Goal: Task Accomplishment & Management: Manage account settings

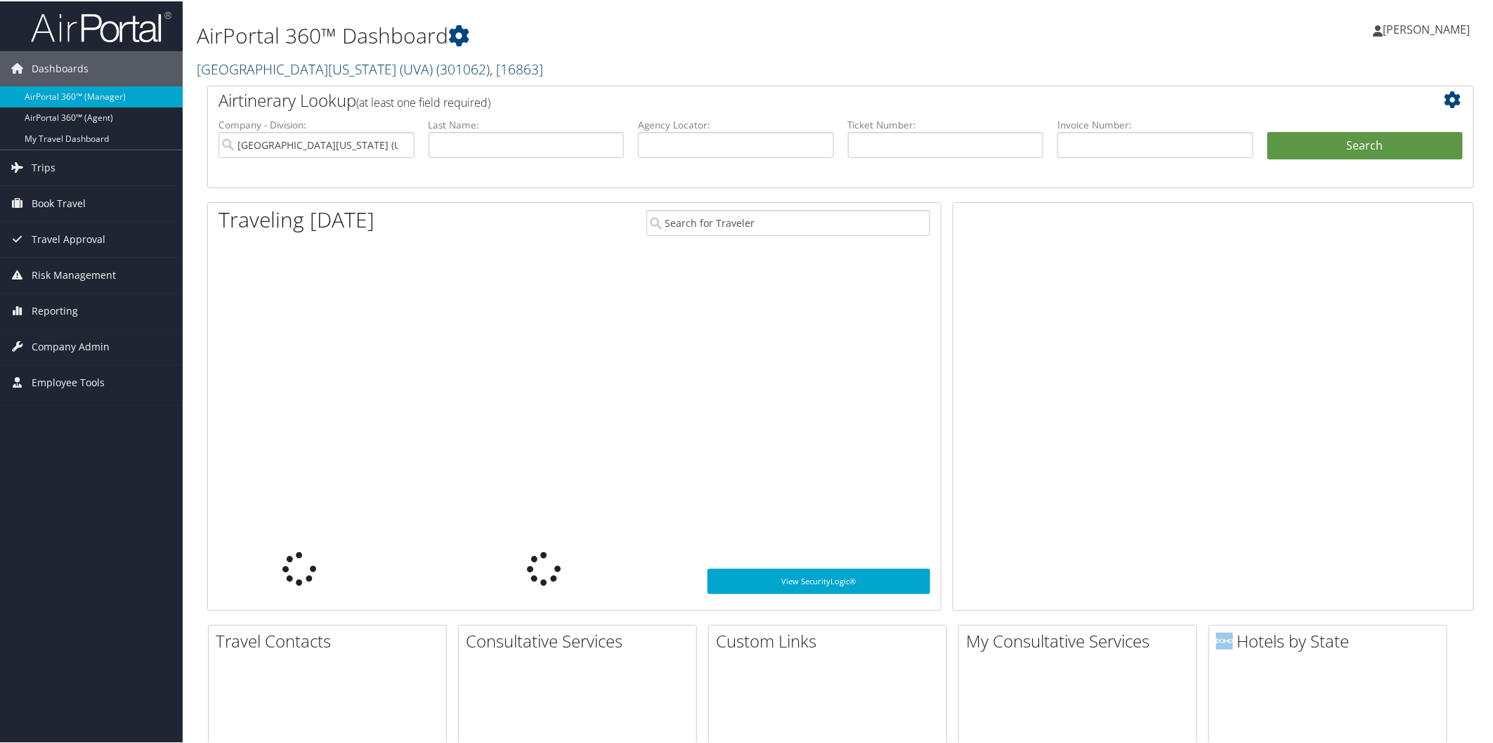
click at [242, 66] on link "University of Virginia (UVA) ( 301062 ) , [ 16863 ]" at bounding box center [370, 67] width 346 height 19
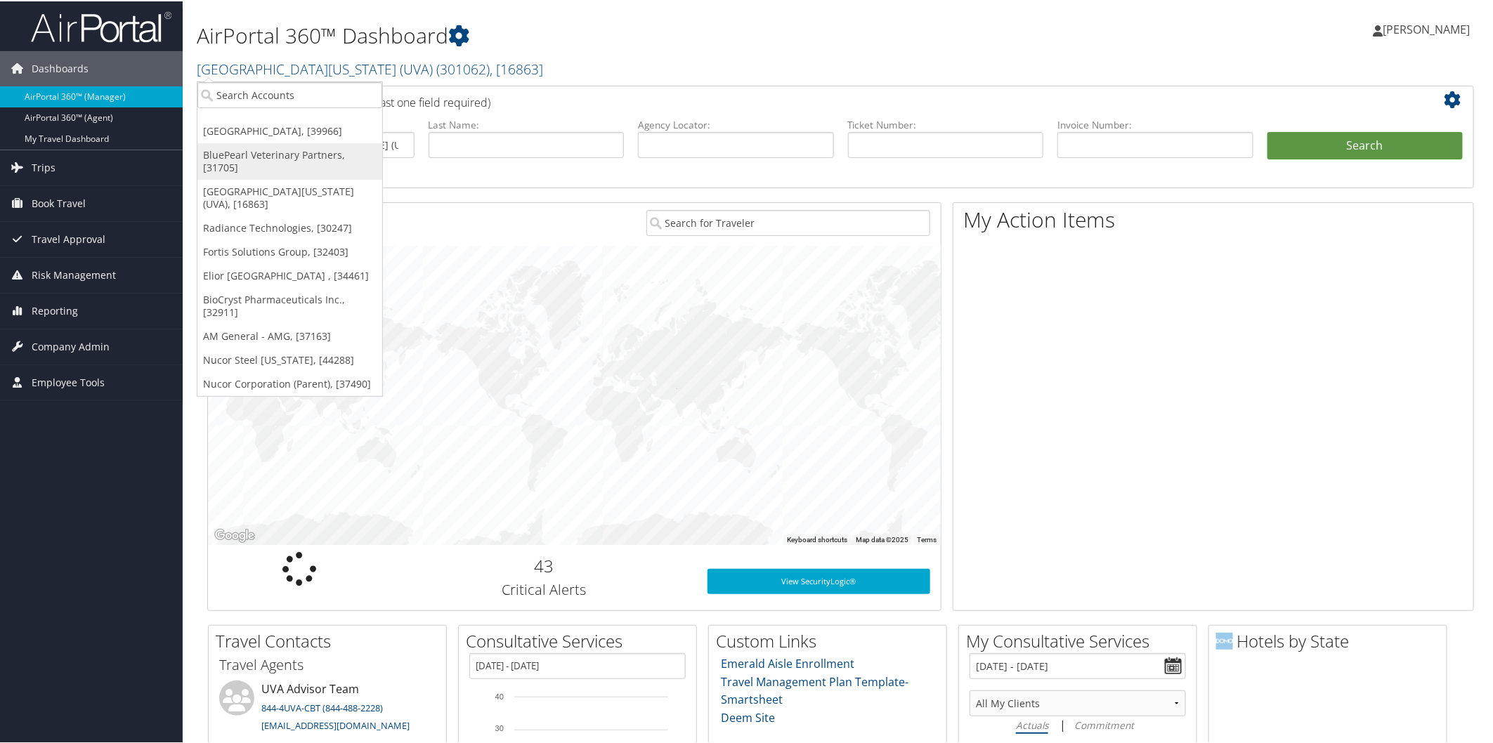
click at [260, 156] on link "BluePearl Veterinary Partners, [31705]" at bounding box center [289, 160] width 185 height 37
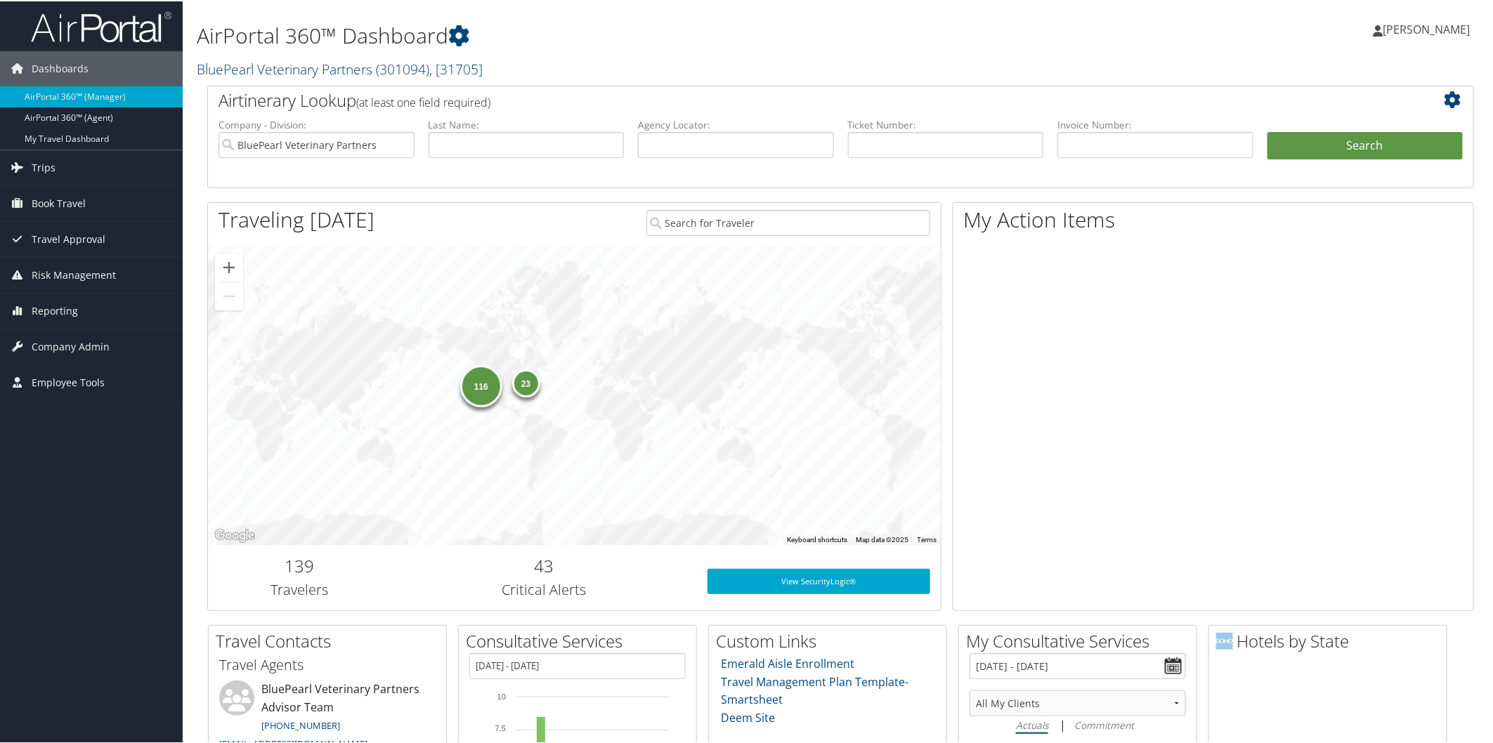
click at [286, 67] on link "BluePearl Veterinary Partners ( 301094 ) , [ 31705 ]" at bounding box center [340, 67] width 286 height 19
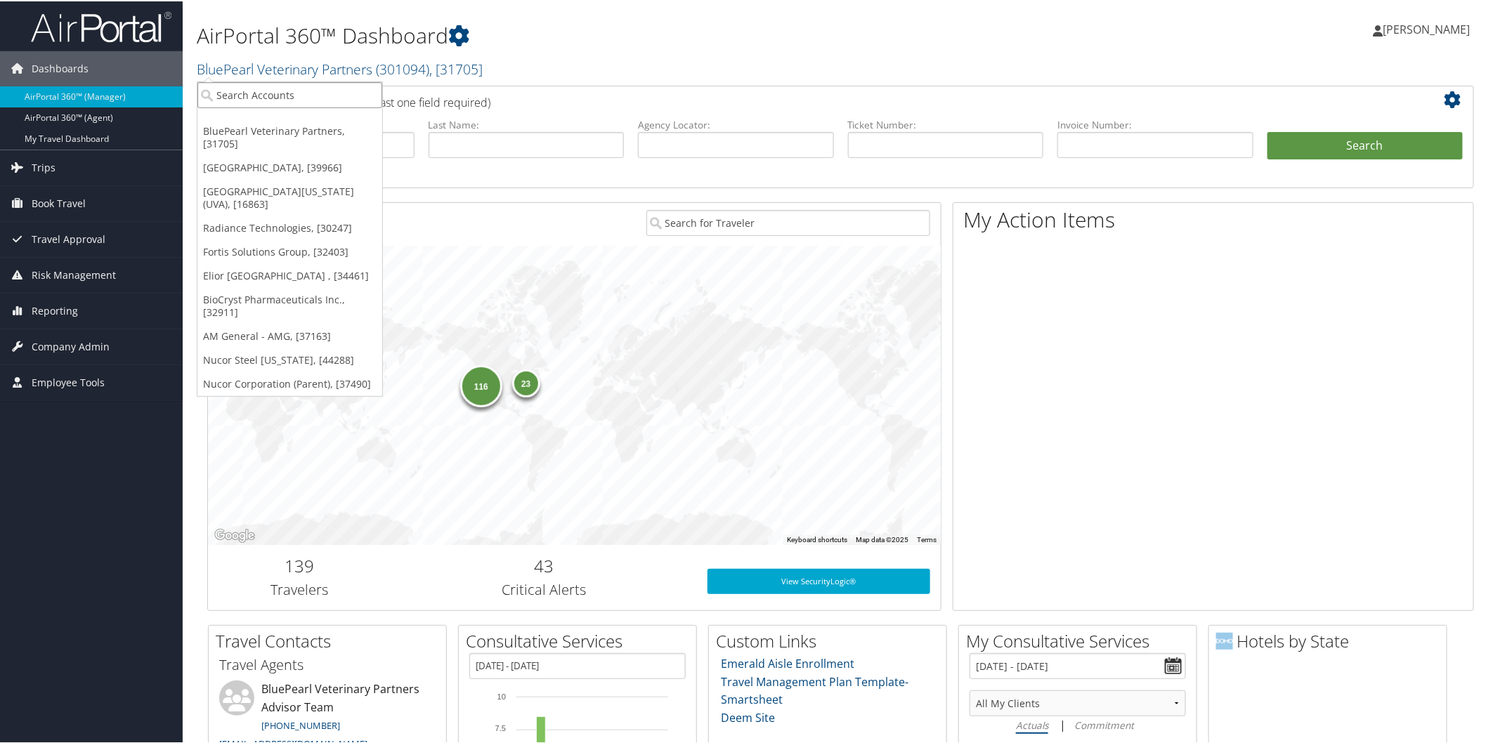
click at [296, 86] on input "search" at bounding box center [289, 94] width 185 height 26
type input "brasfield &"
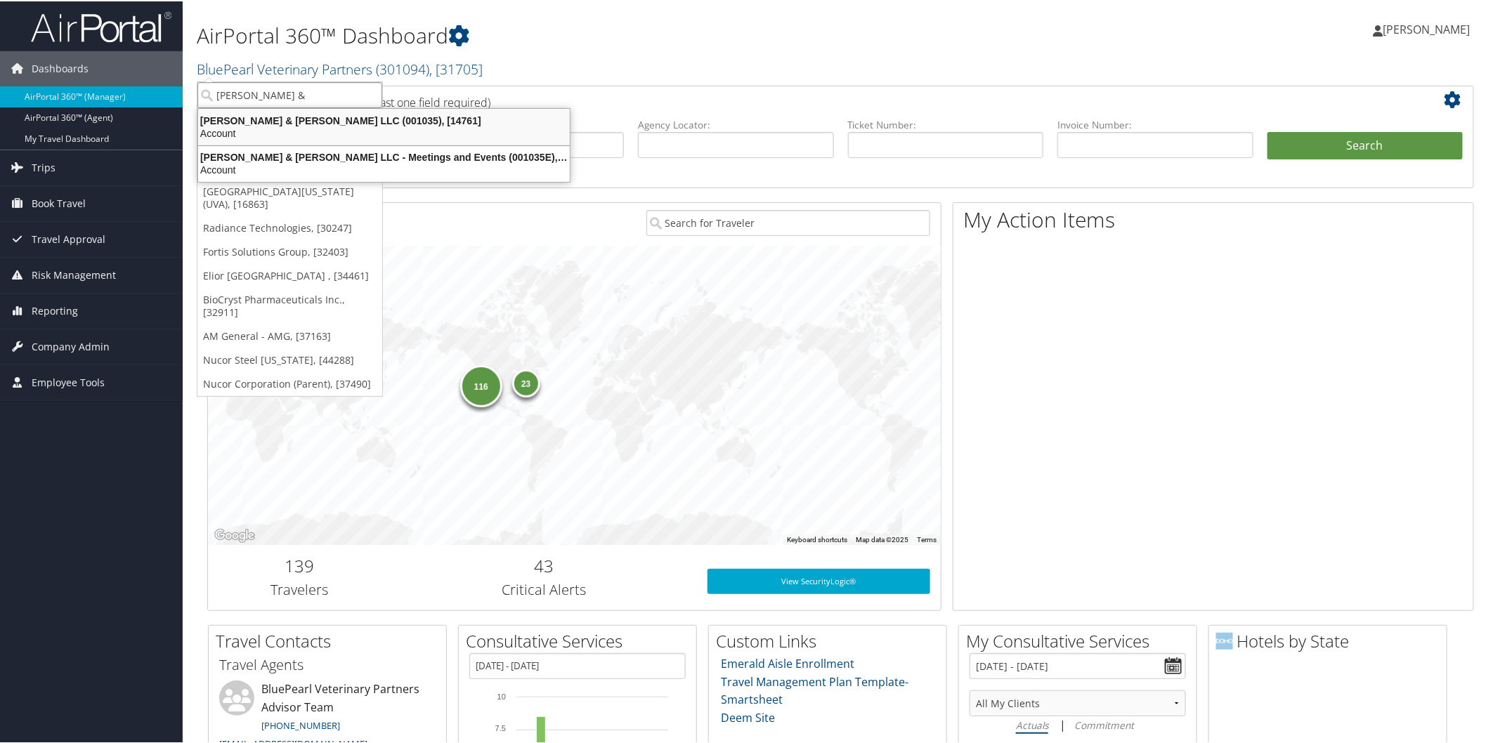
click at [290, 118] on div "Brasfield & Gorrie LLC (001035), [14761]" at bounding box center [384, 119] width 388 height 13
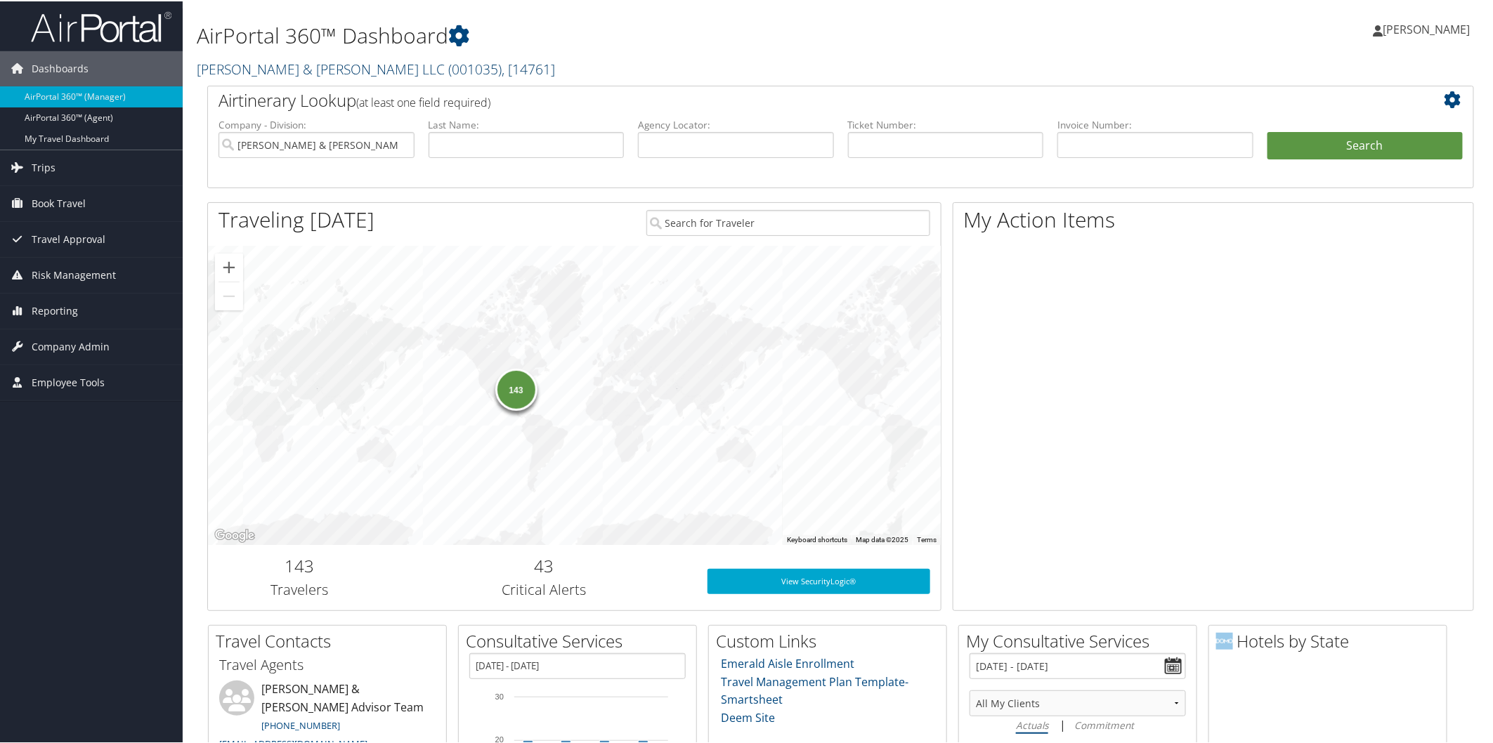
click at [274, 63] on link "Brasfield & Gorrie LLC ( 001035 ) , [ 14761 ]" at bounding box center [376, 67] width 358 height 19
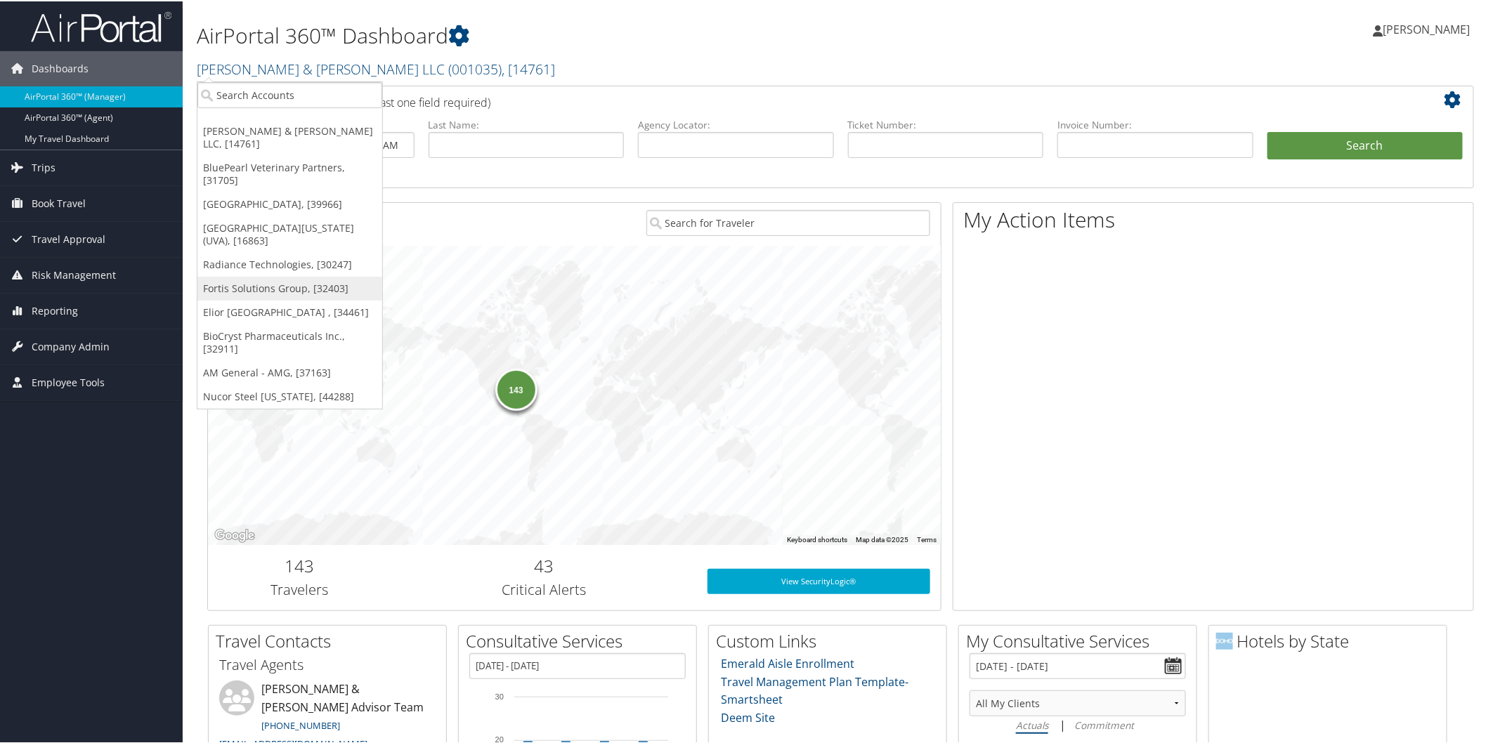
click at [263, 275] on link "Fortis Solutions Group, [32403]" at bounding box center [289, 287] width 185 height 24
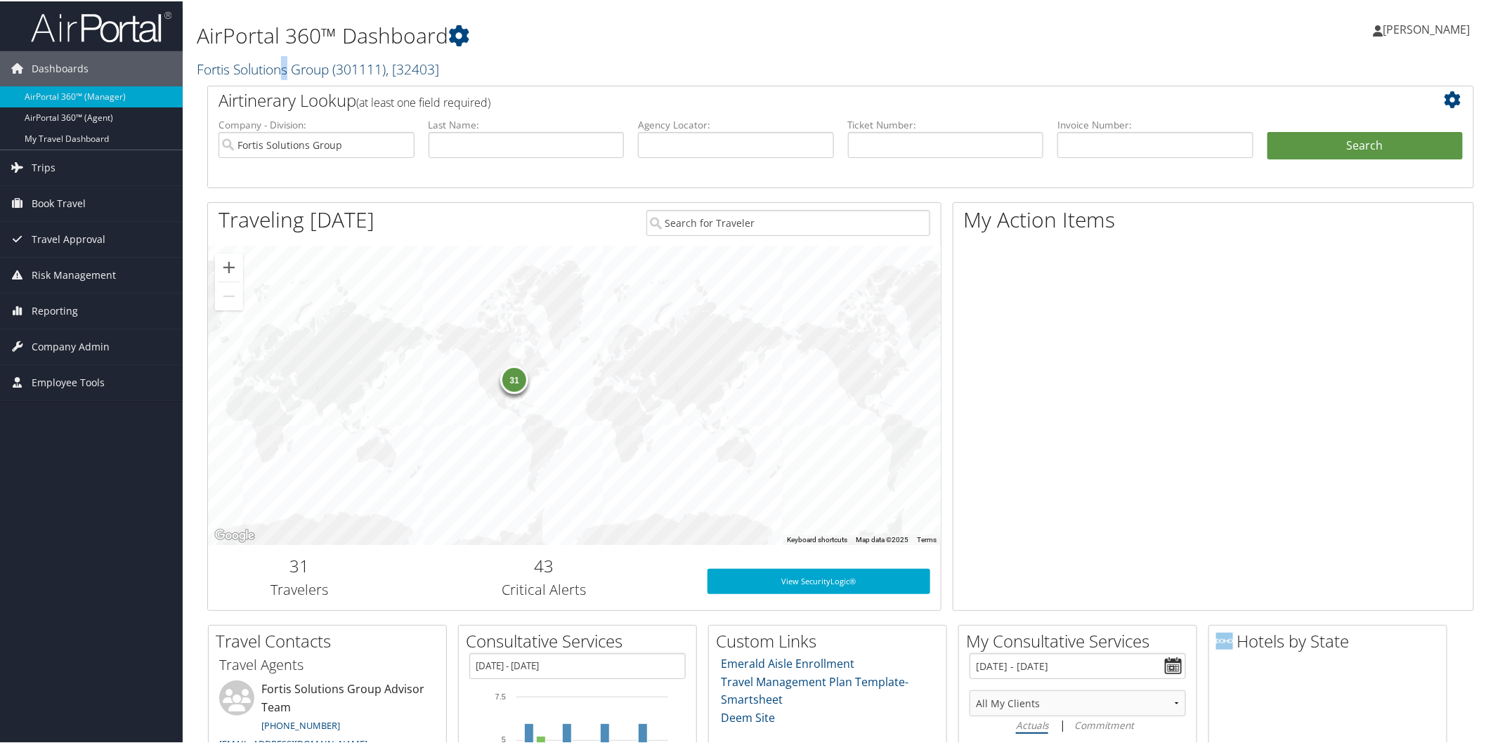
click at [287, 67] on link "Fortis Solutions Group ( 301111 ) , [ 32403 ]" at bounding box center [318, 67] width 242 height 19
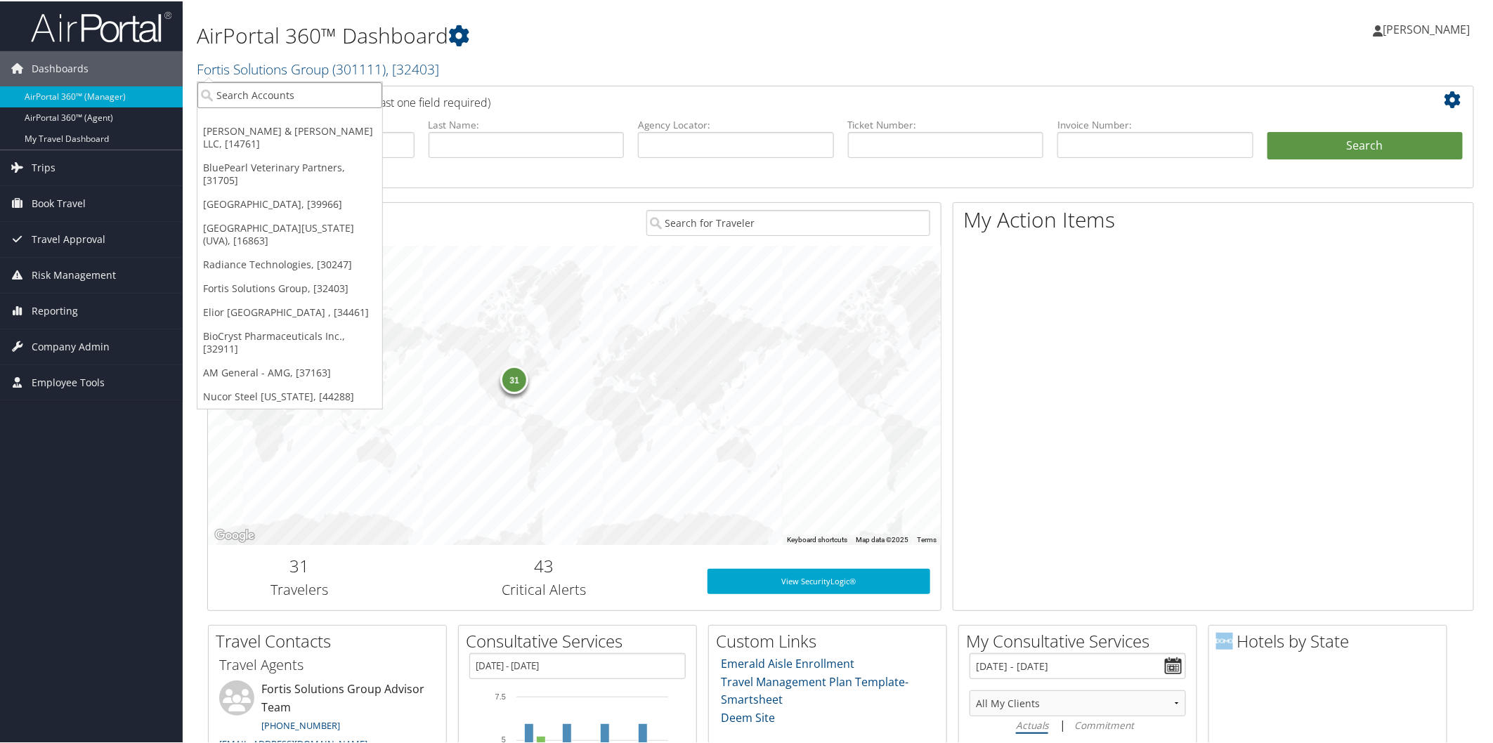
click at [299, 96] on input "search" at bounding box center [289, 94] width 185 height 26
type input "TOrch"
click at [289, 121] on div "Torch Technologies Inc. (301423), [38381]" at bounding box center [323, 119] width 266 height 13
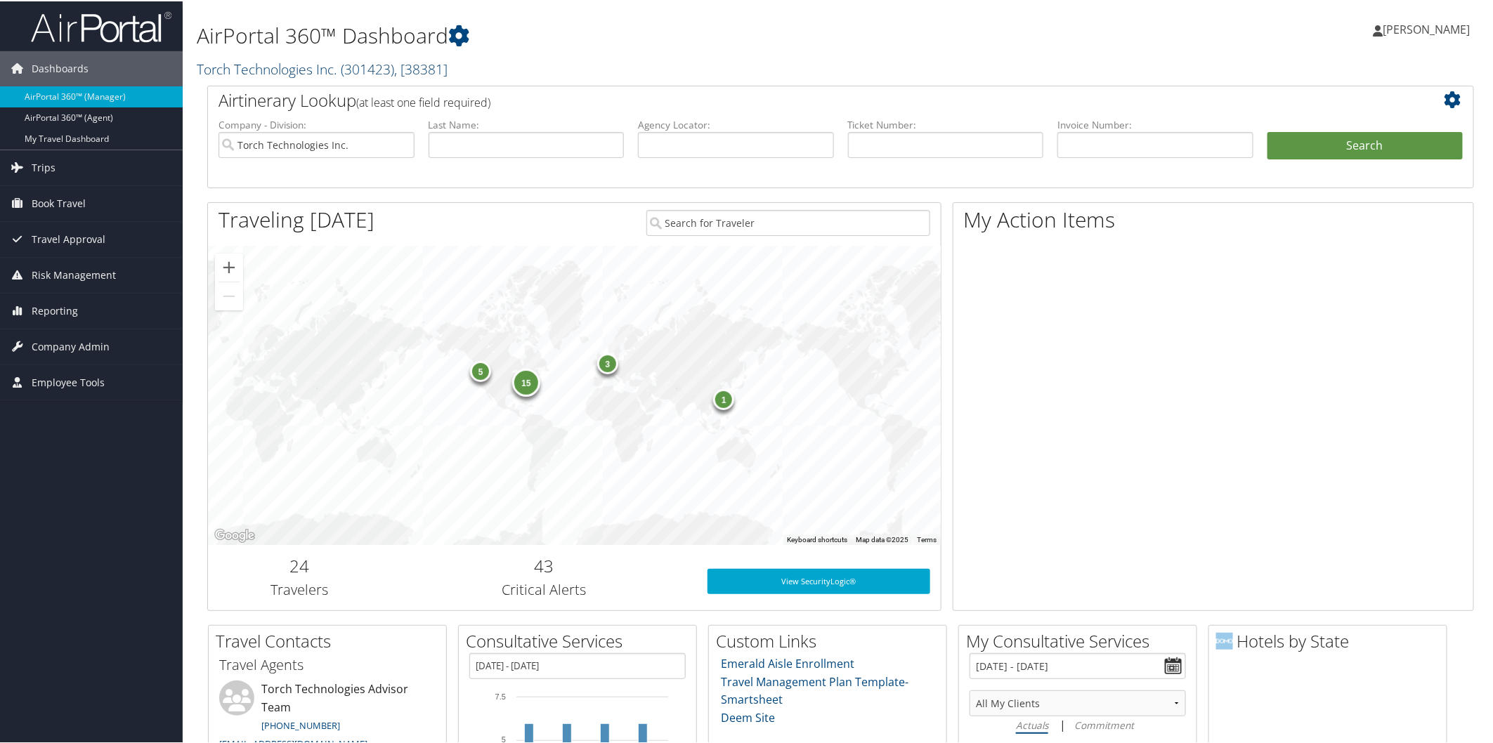
click at [295, 67] on link "Torch Technologies Inc. ( 301423 ) , [ 38381 ]" at bounding box center [322, 67] width 251 height 19
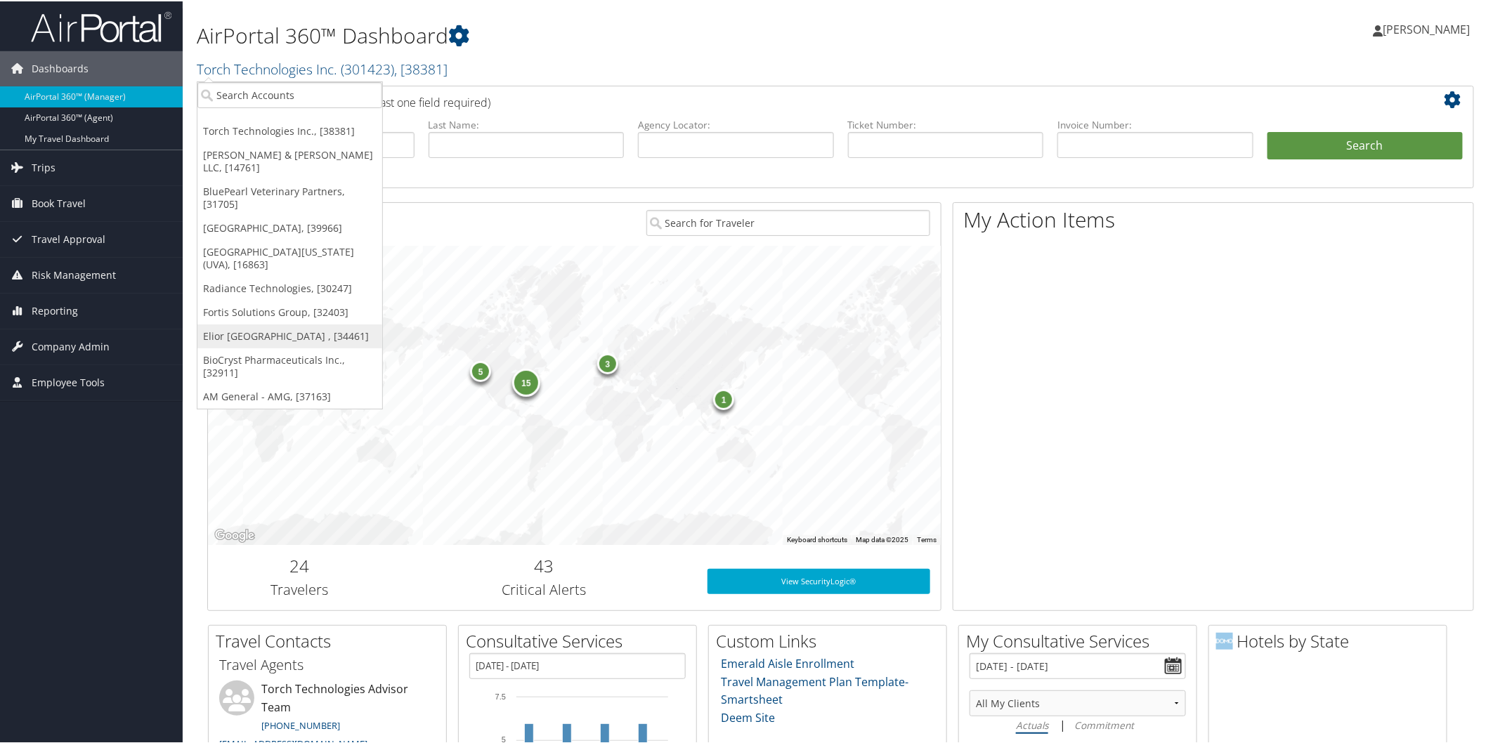
click at [255, 323] on link "Elior [GEOGRAPHIC_DATA] , [34461]" at bounding box center [289, 335] width 185 height 24
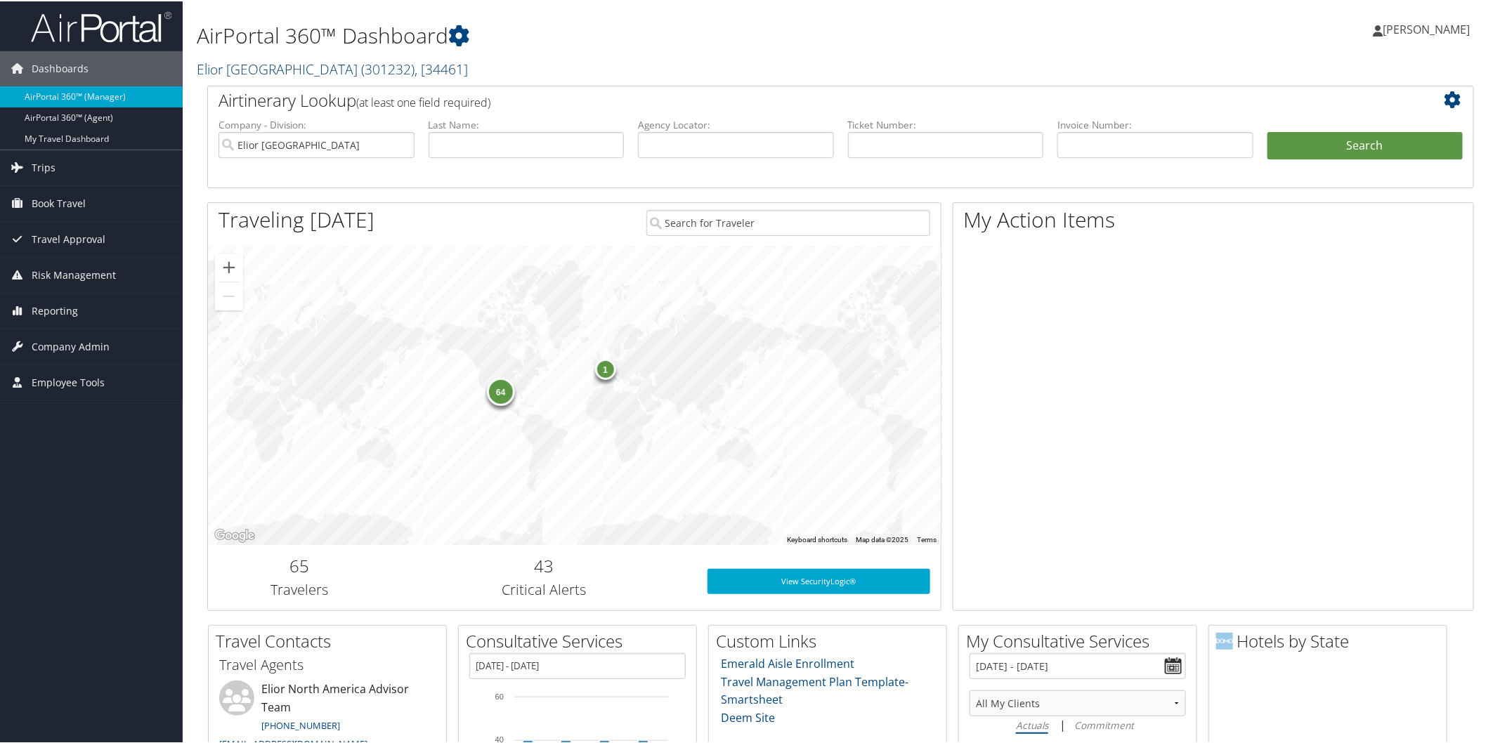
click at [269, 65] on link "Elior North America ( 301232 ) , [ 34461 ]" at bounding box center [332, 67] width 271 height 19
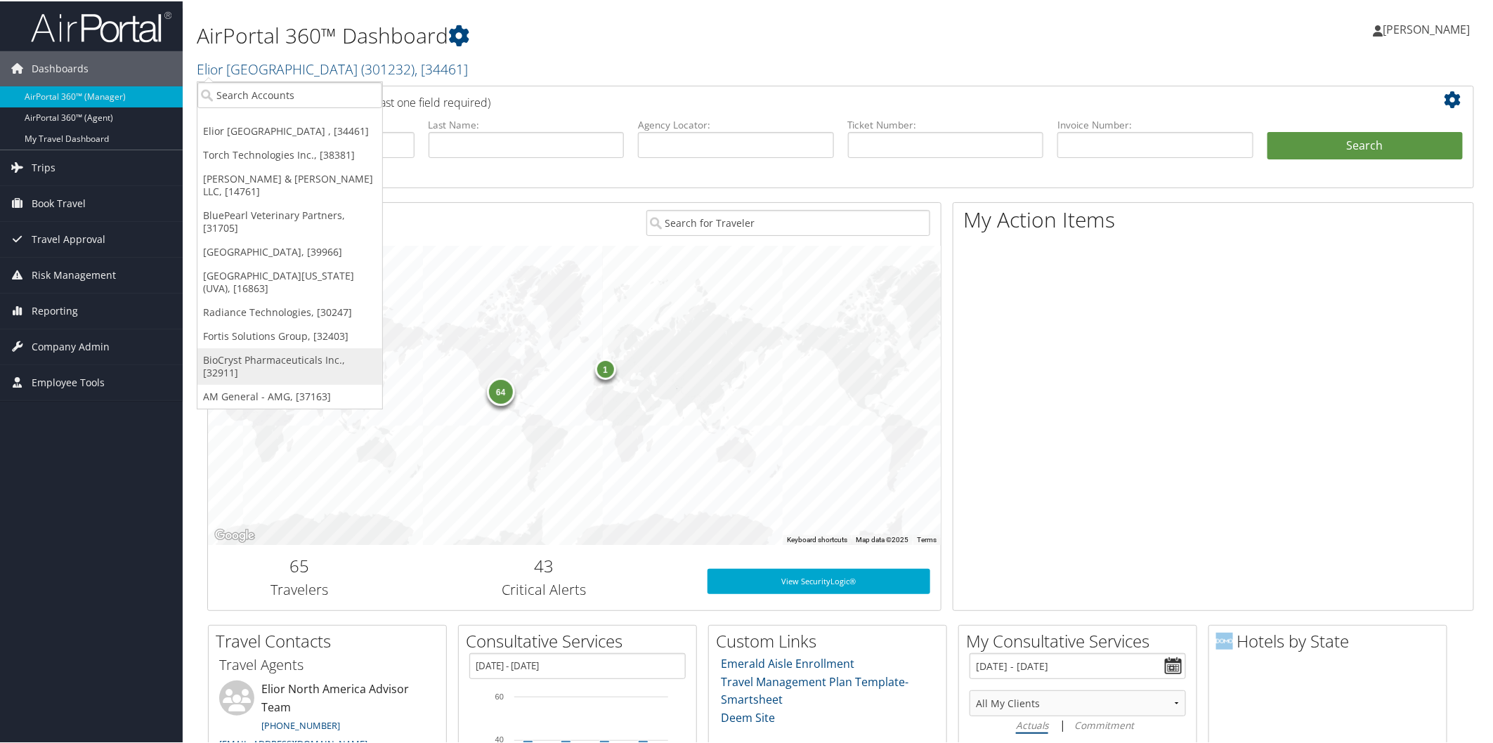
click at [291, 347] on link "BioCryst Pharmaceuticals Inc., [32911]" at bounding box center [289, 365] width 185 height 37
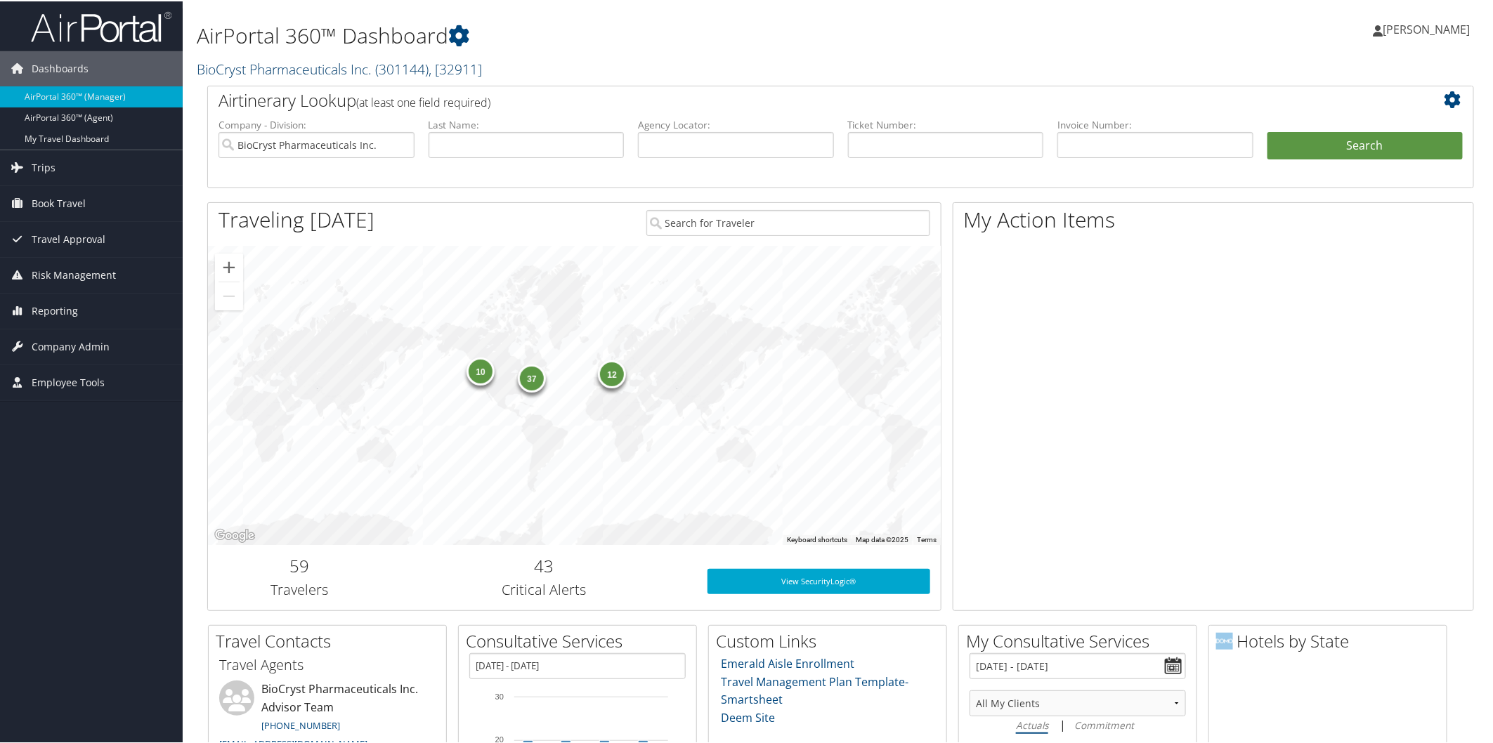
click at [293, 61] on link "BioCryst Pharmaceuticals Inc. ( 301144 ) , [ 32911 ]" at bounding box center [339, 67] width 285 height 19
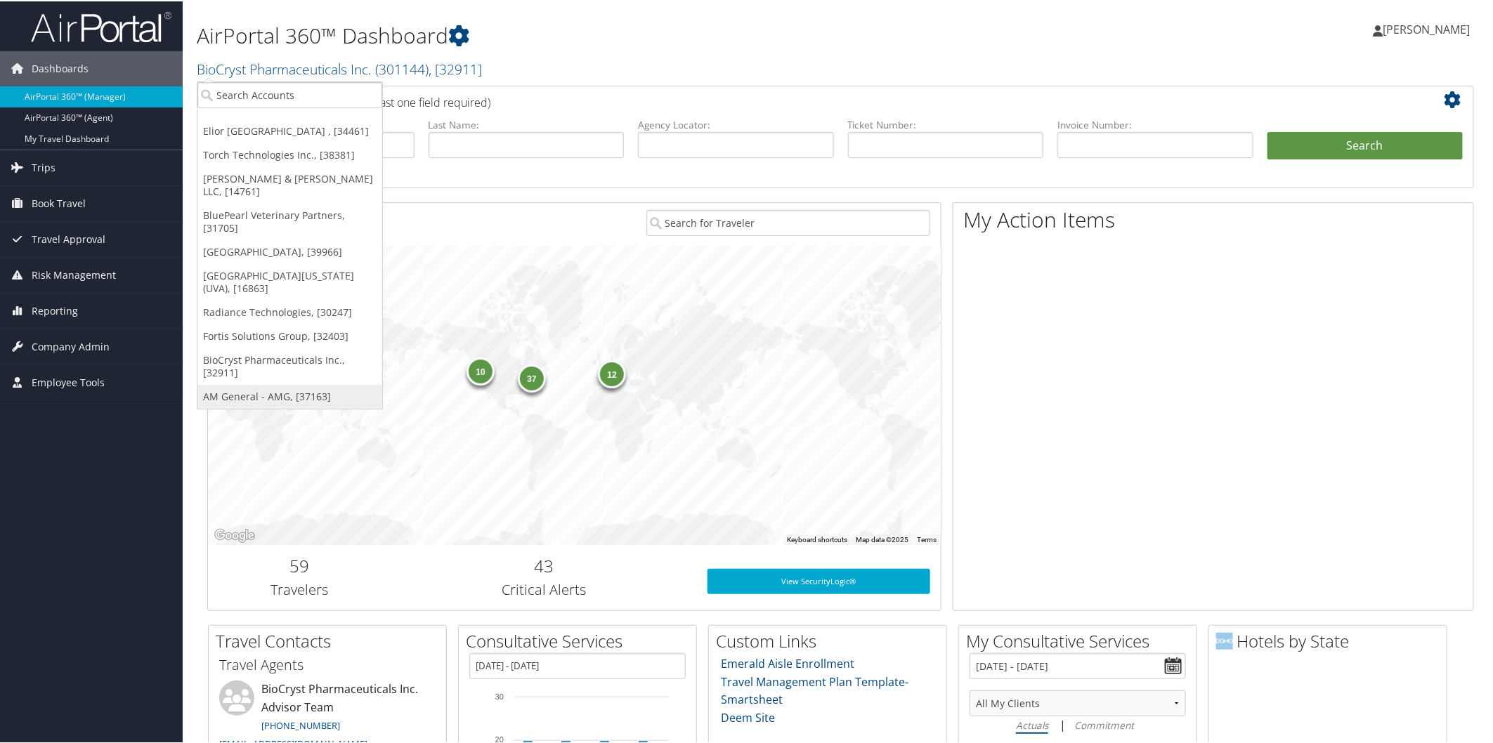
click at [237, 383] on link "AM General - AMG, [37163]" at bounding box center [289, 395] width 185 height 24
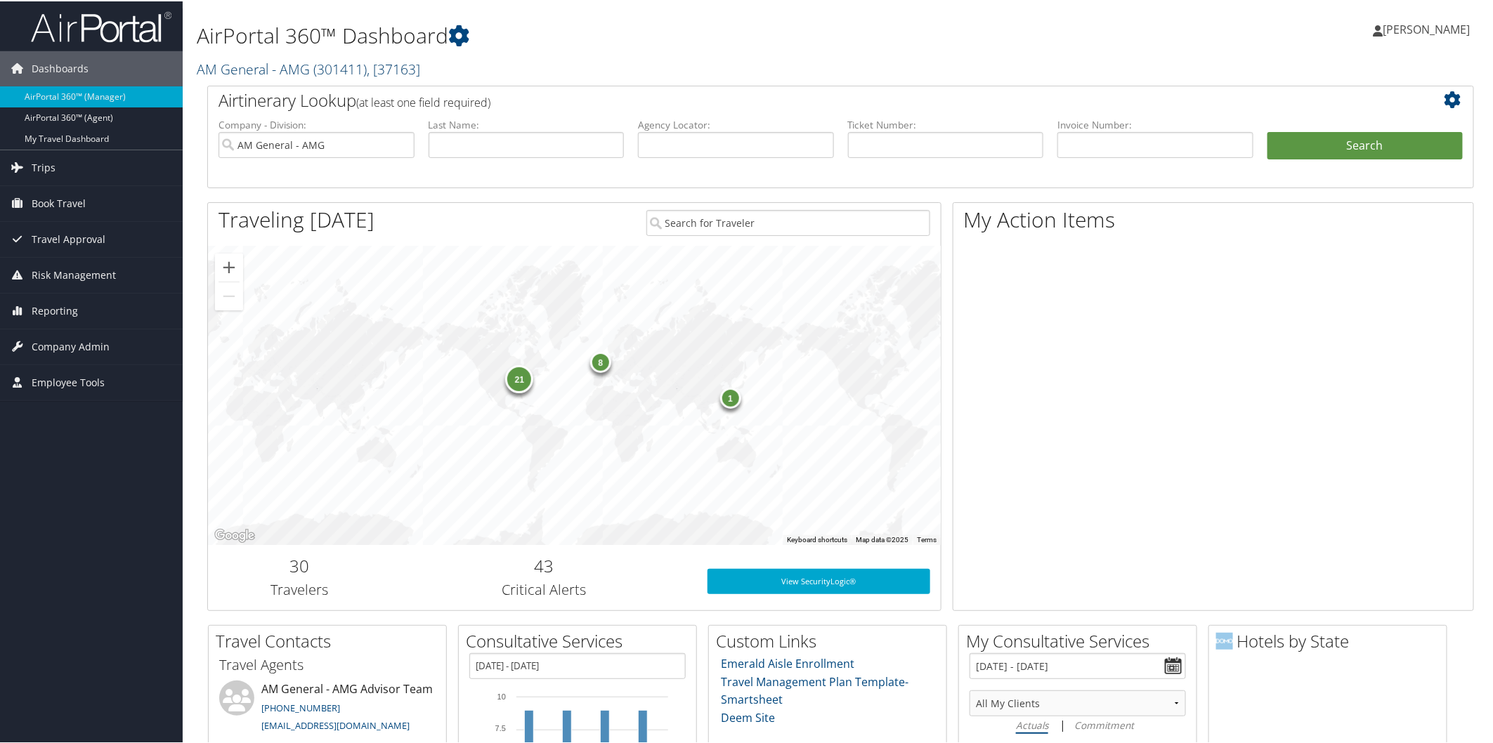
drag, startPoint x: 237, startPoint y: 69, endPoint x: 244, endPoint y: 72, distance: 7.9
click at [240, 70] on link "AM General - AMG ( 301411 ) , [ 37163 ]" at bounding box center [308, 67] width 223 height 19
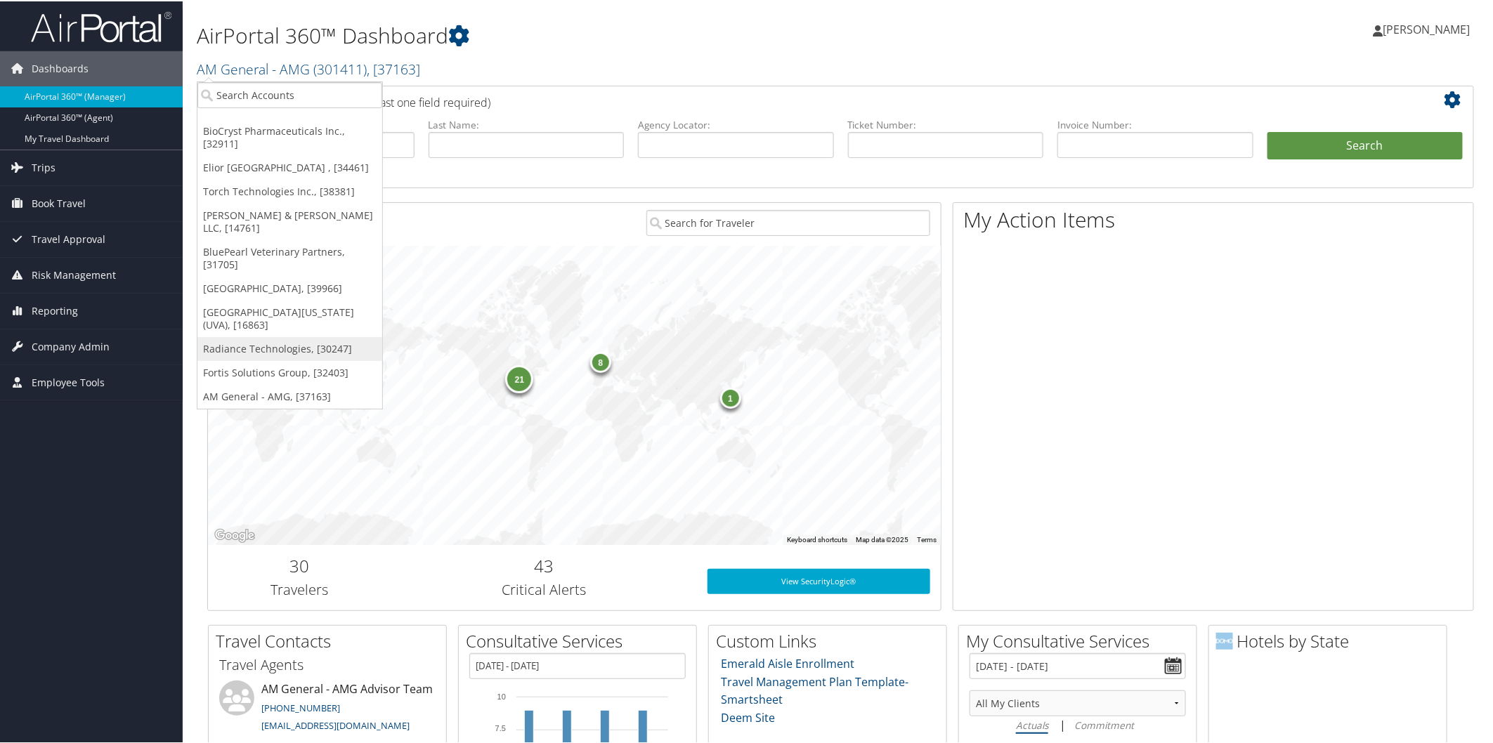
click at [237, 336] on link "Radiance Technologies, [30247]" at bounding box center [289, 348] width 185 height 24
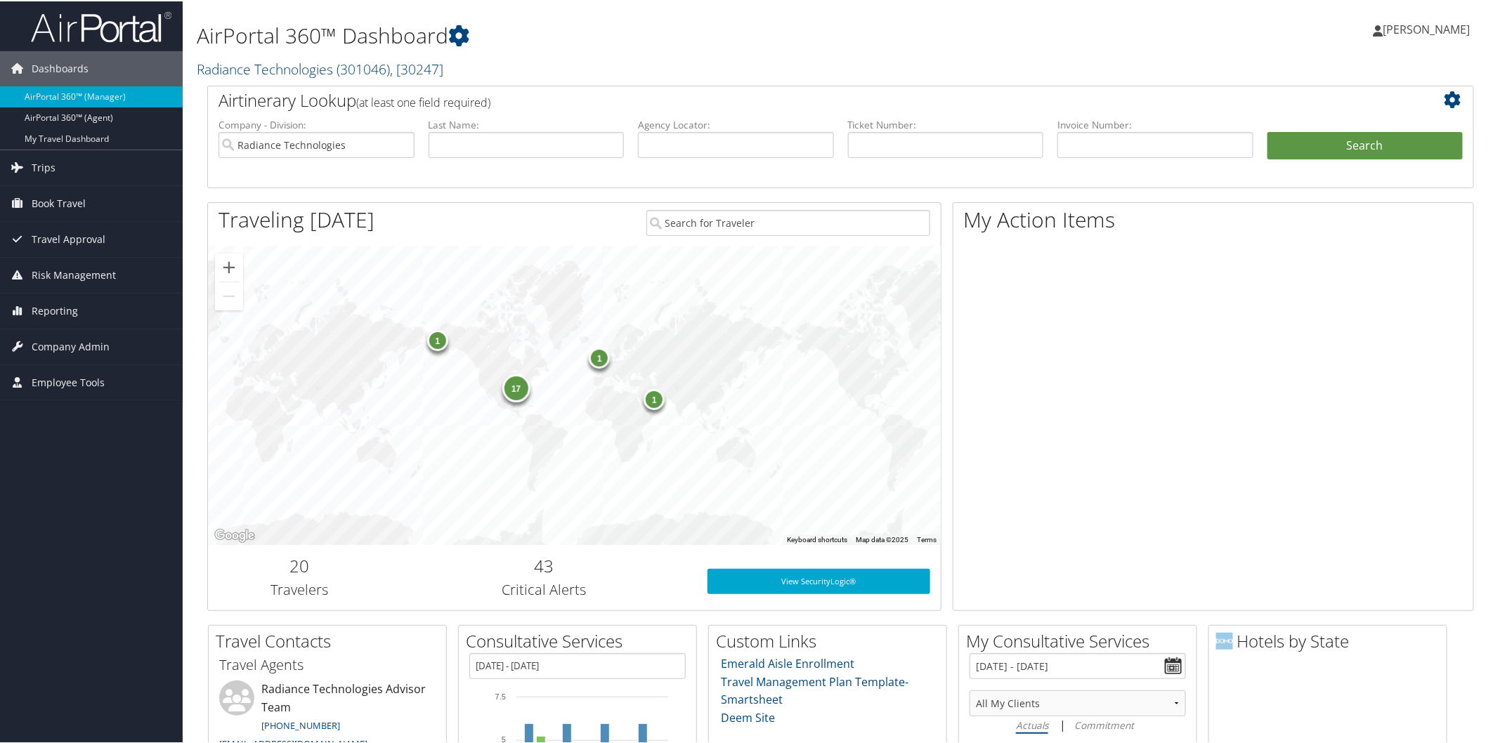
click at [313, 70] on link "Radiance Technologies ( 301046 ) , [ 30247 ]" at bounding box center [320, 67] width 247 height 19
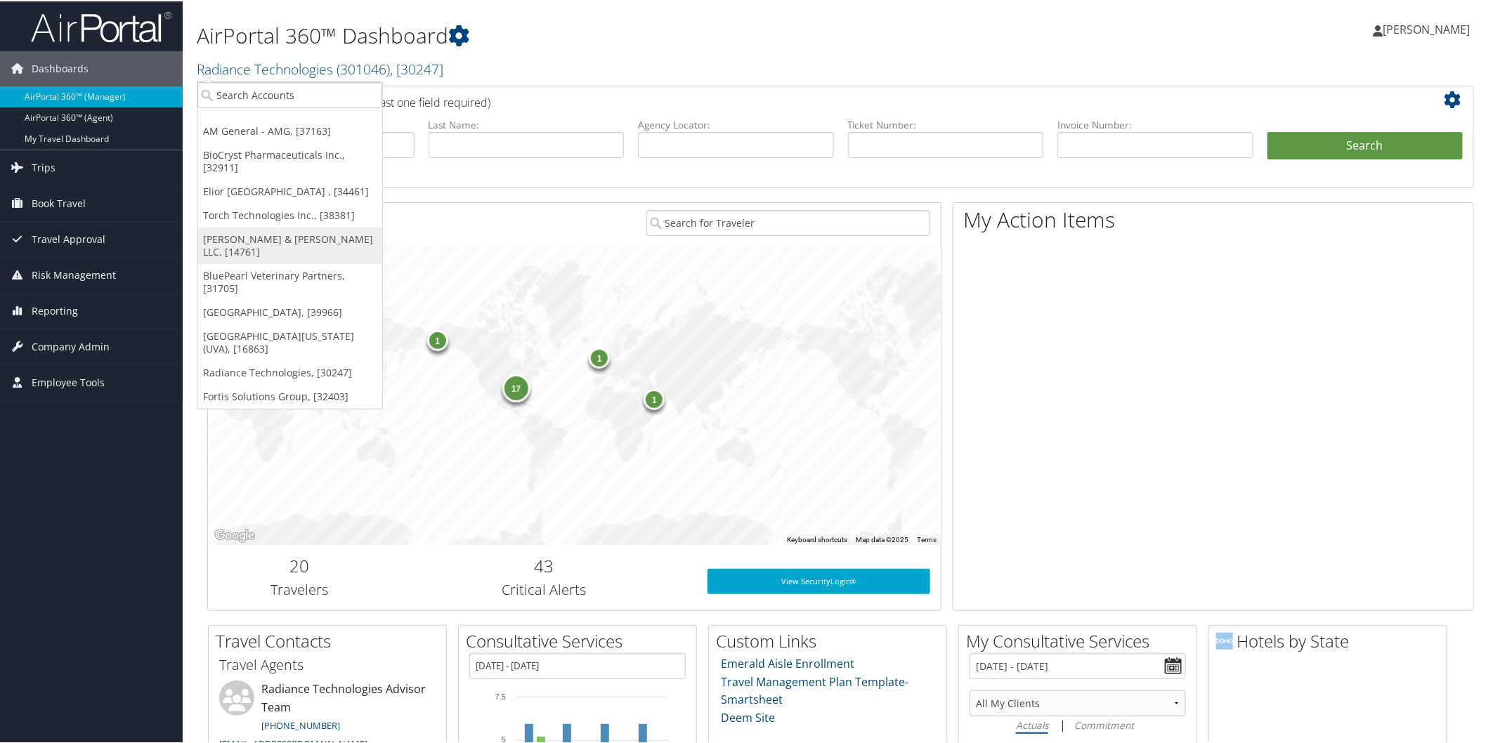
click at [254, 232] on link "[PERSON_NAME] & [PERSON_NAME] LLC, [14761]" at bounding box center [289, 244] width 185 height 37
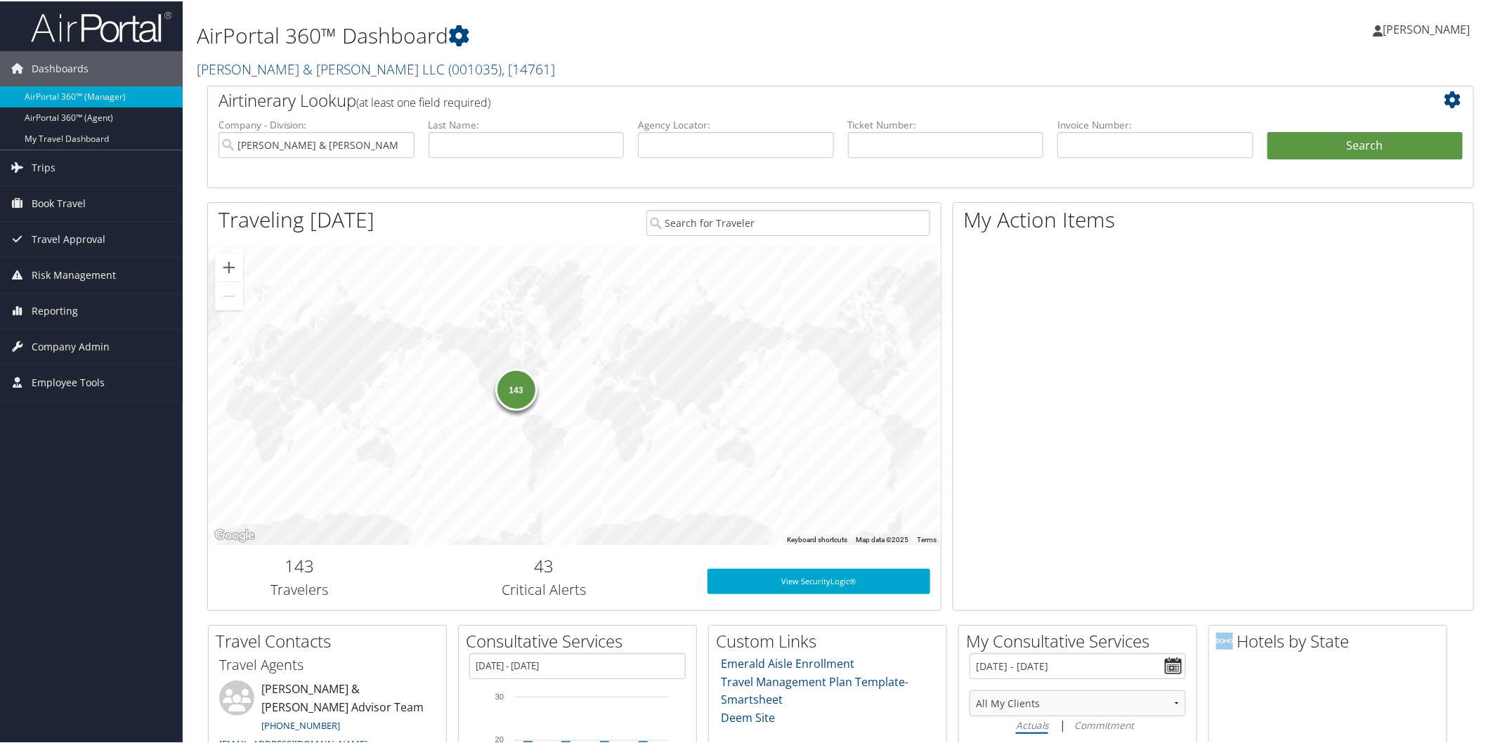
scroll to position [572, 0]
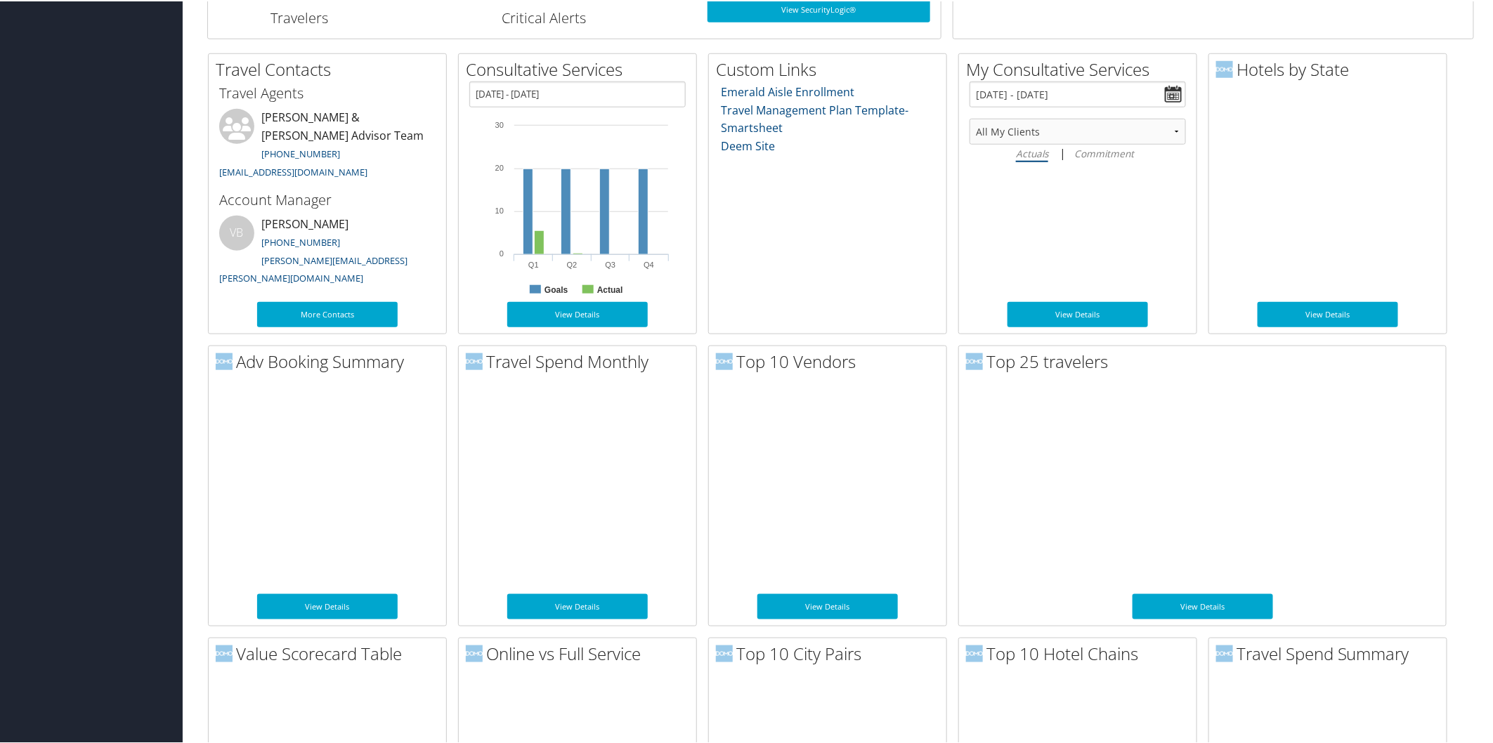
click at [53, 354] on div "Dashboards AirPortal 360™ (Manager) AirPortal 360™ (Agent) My Travel Dashboard …" at bounding box center [749, 470] width 1498 height 2084
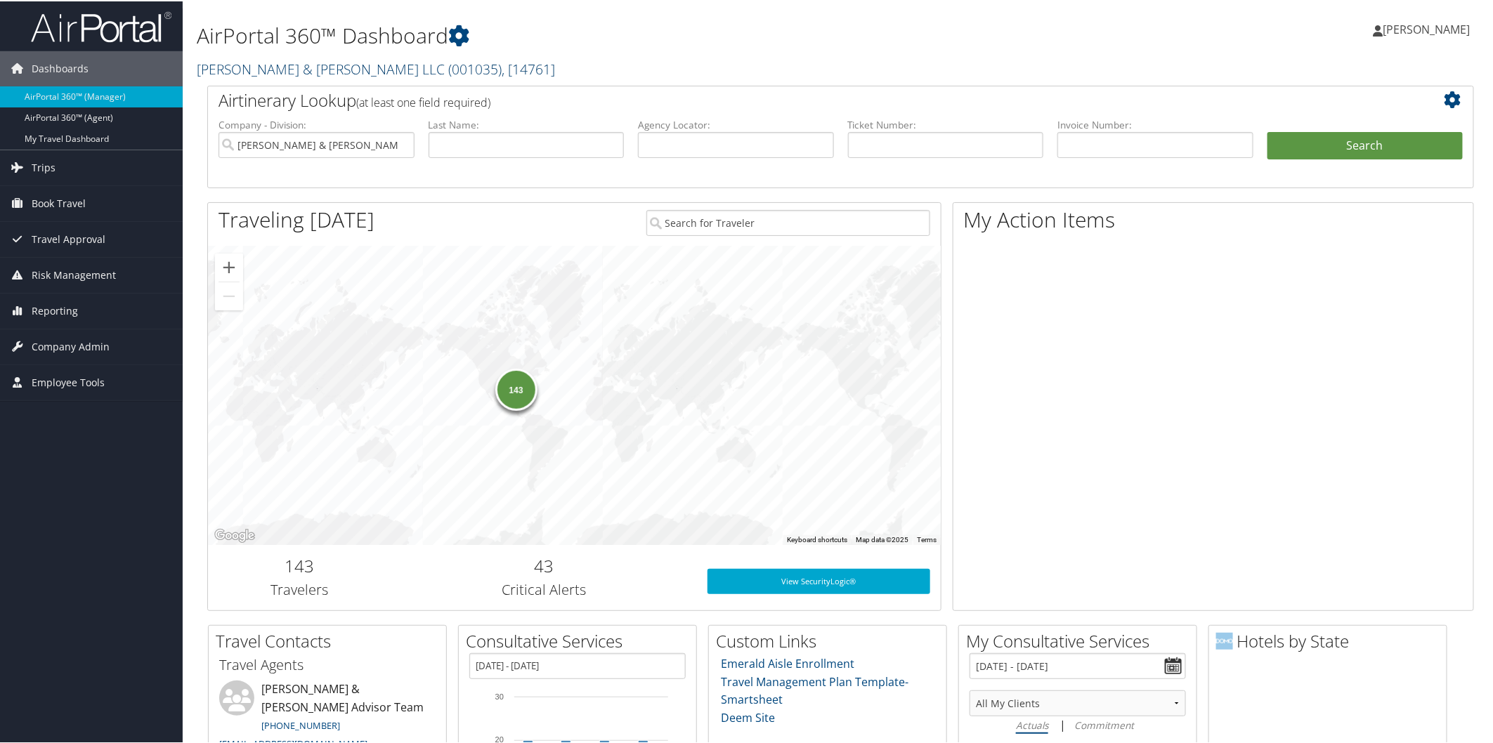
click at [249, 65] on link "Brasfield & Gorrie LLC ( 001035 ) , [ 14761 ]" at bounding box center [376, 67] width 358 height 19
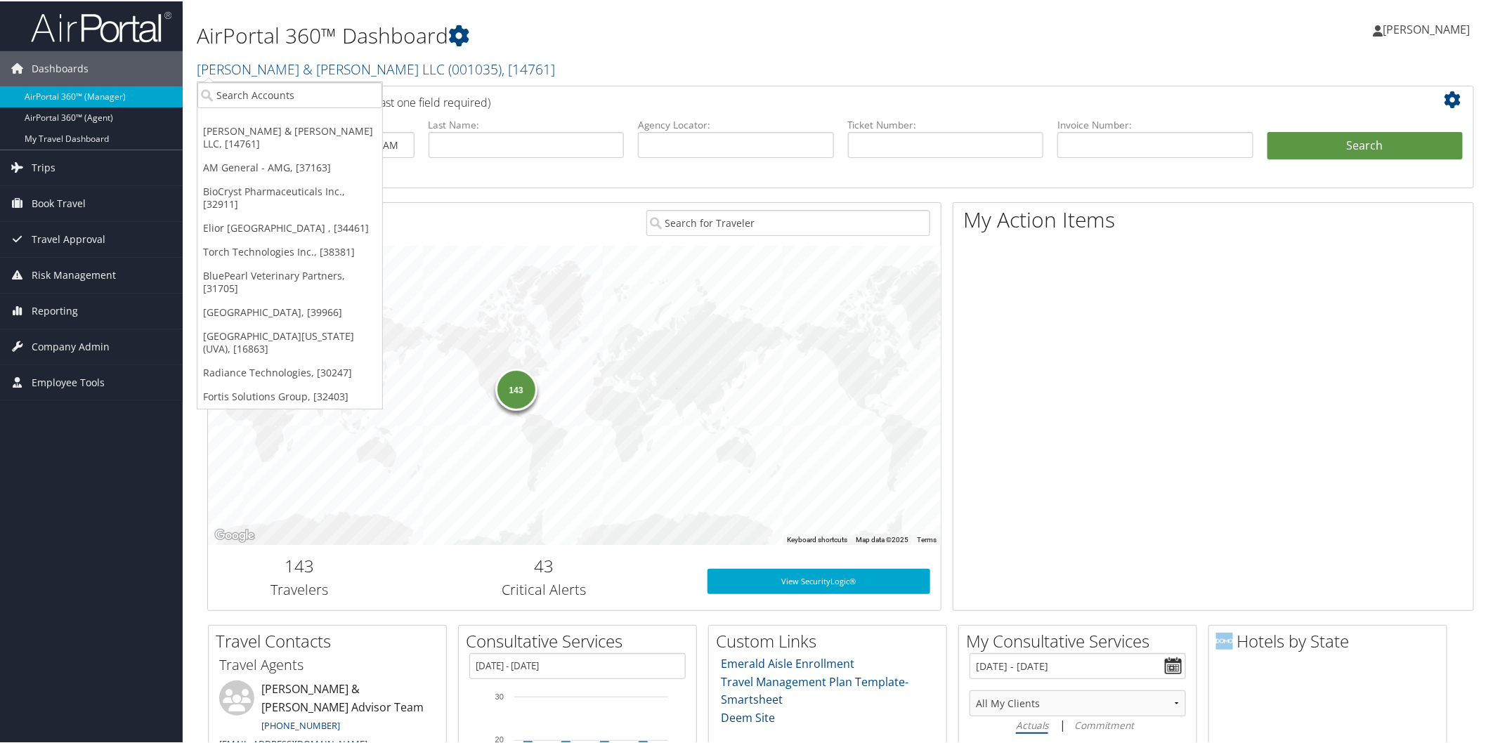
click at [574, 48] on h1 "AirPortal 360™ Dashboard" at bounding box center [626, 34] width 858 height 29
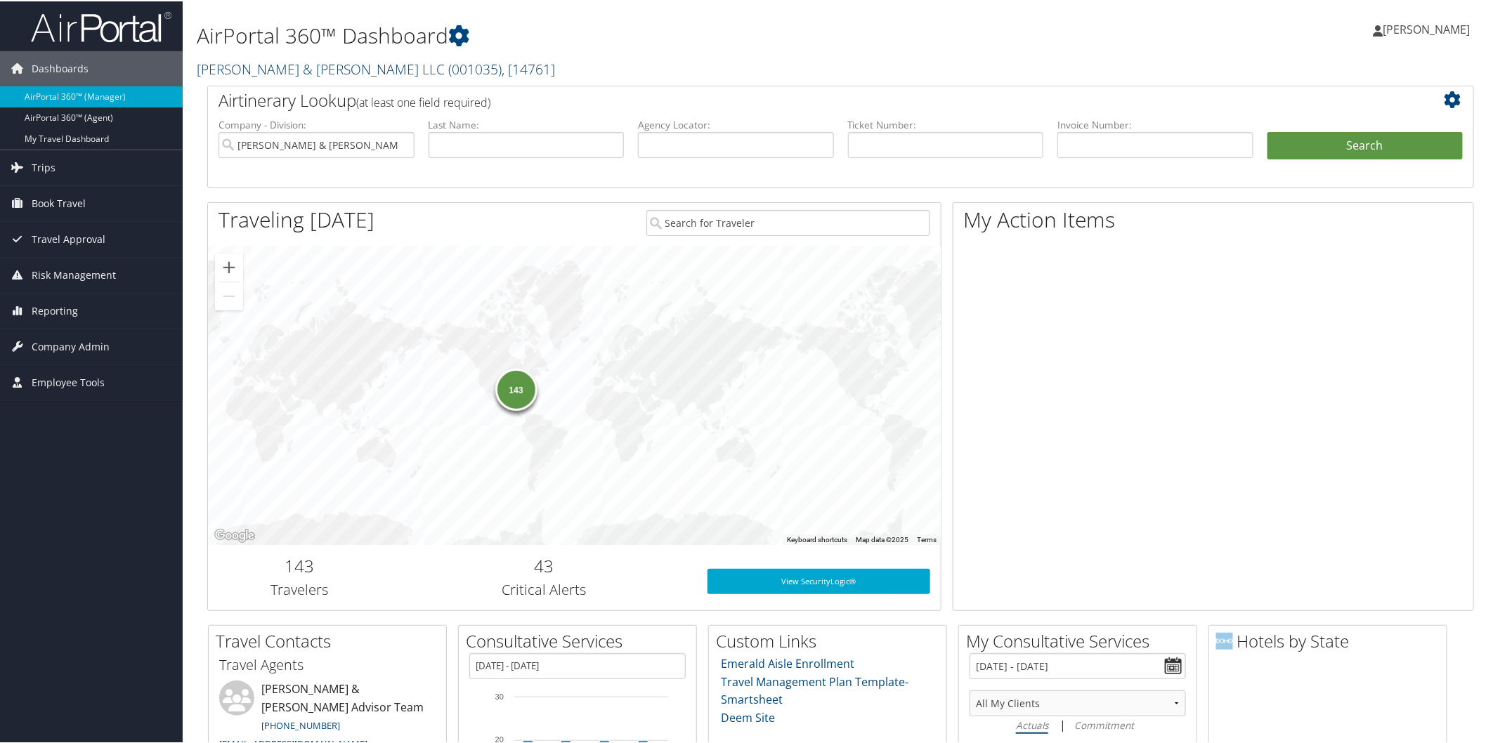
click at [291, 67] on link "Brasfield & Gorrie LLC ( 001035 ) , [ 14761 ]" at bounding box center [376, 67] width 358 height 19
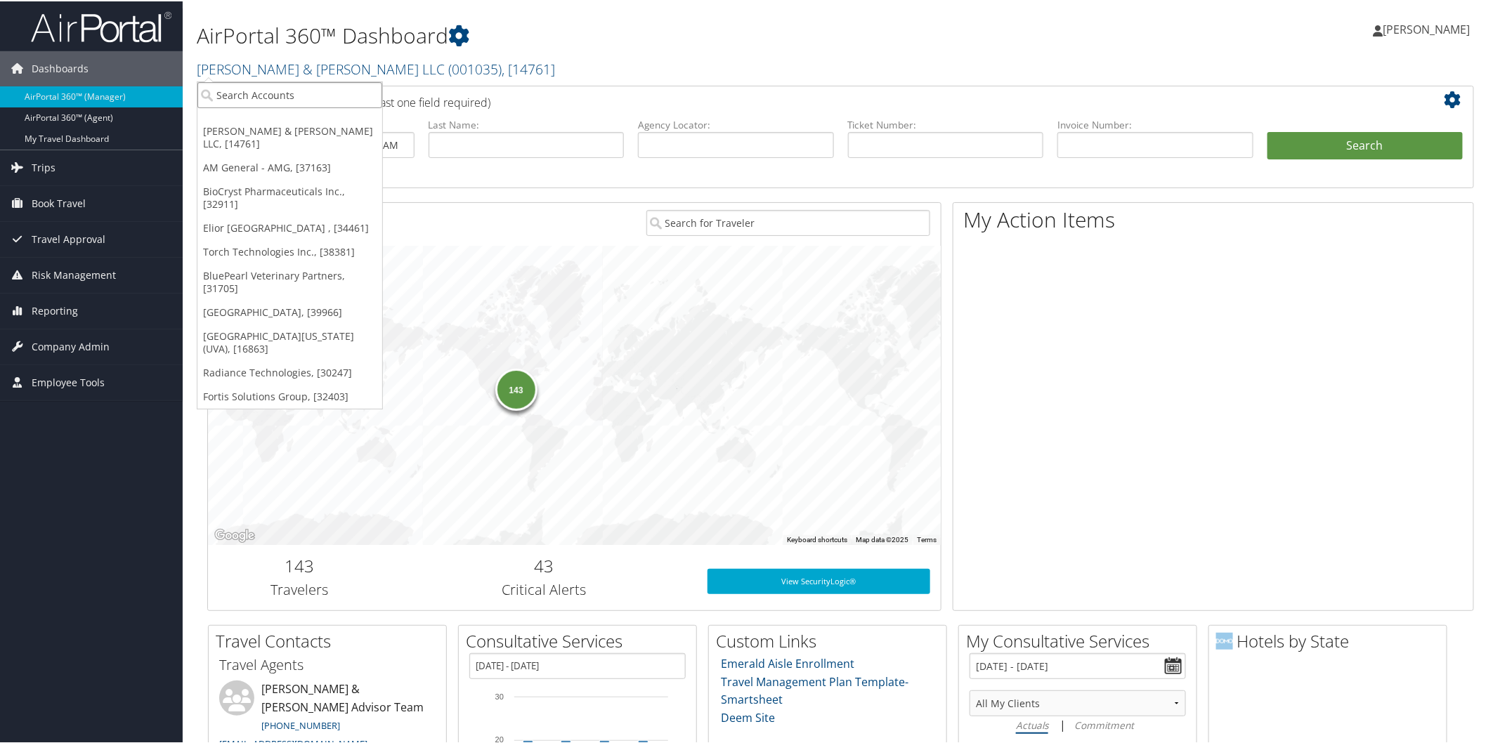
click at [295, 96] on input "search" at bounding box center [289, 94] width 185 height 26
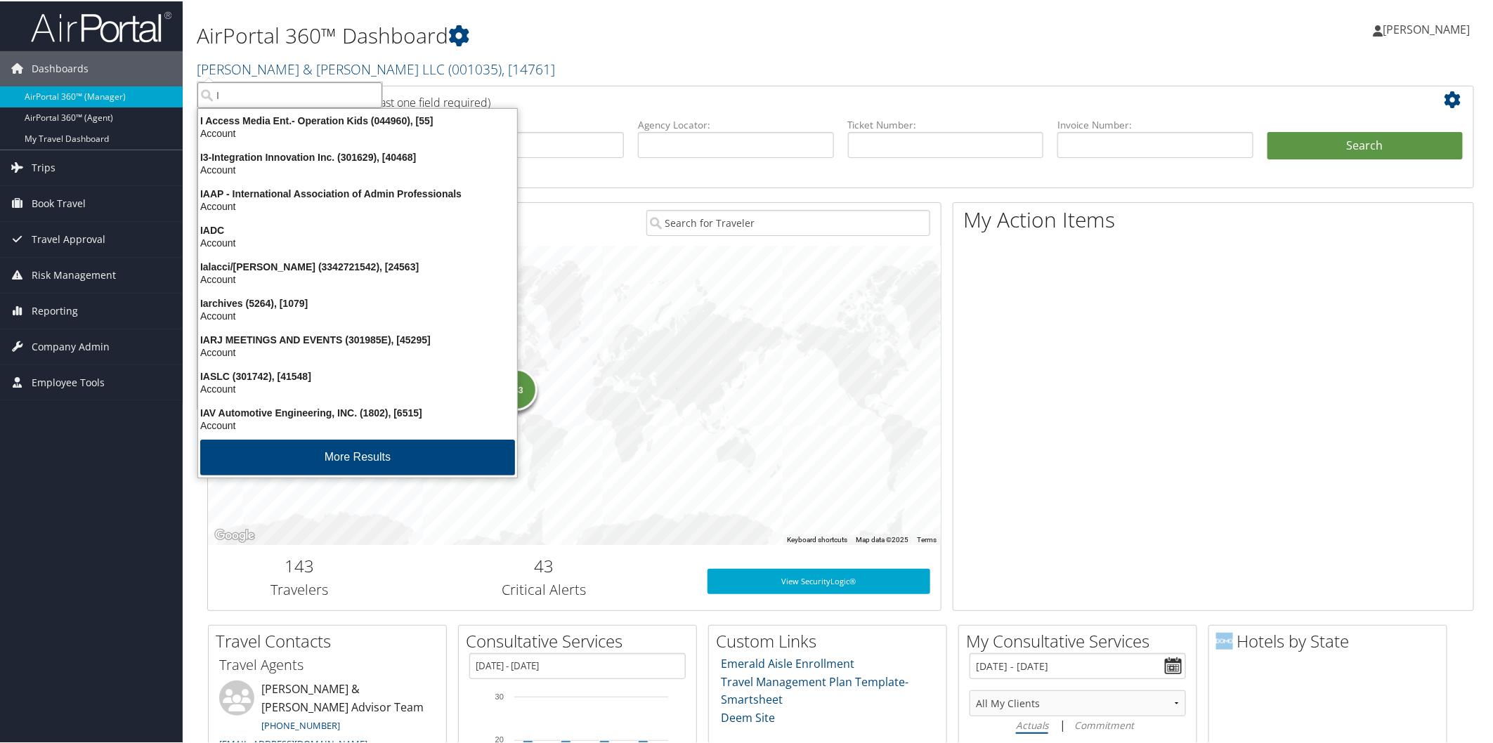
type input "I3"
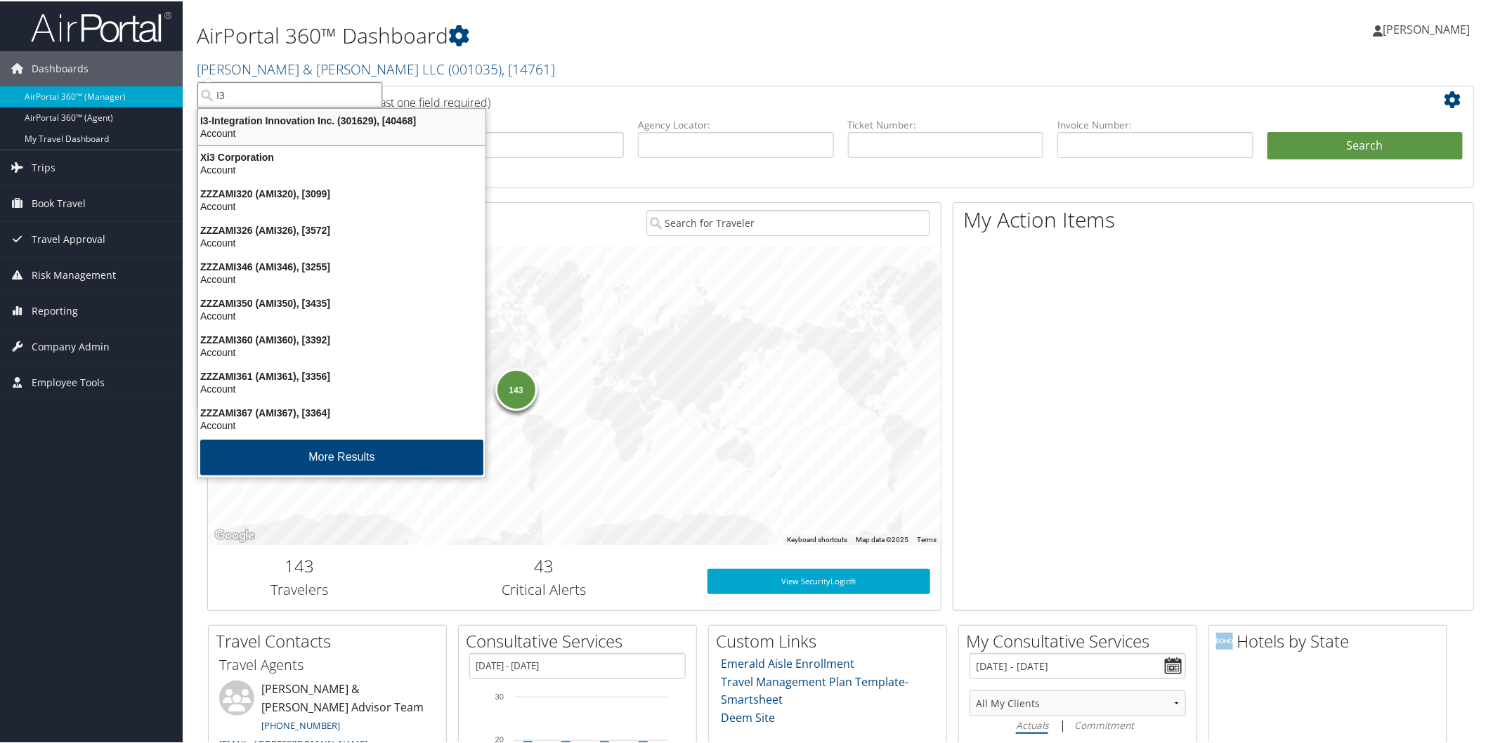
click at [296, 115] on div "I3-Integration Innovation Inc. (301629), [40468]" at bounding box center [342, 119] width 304 height 13
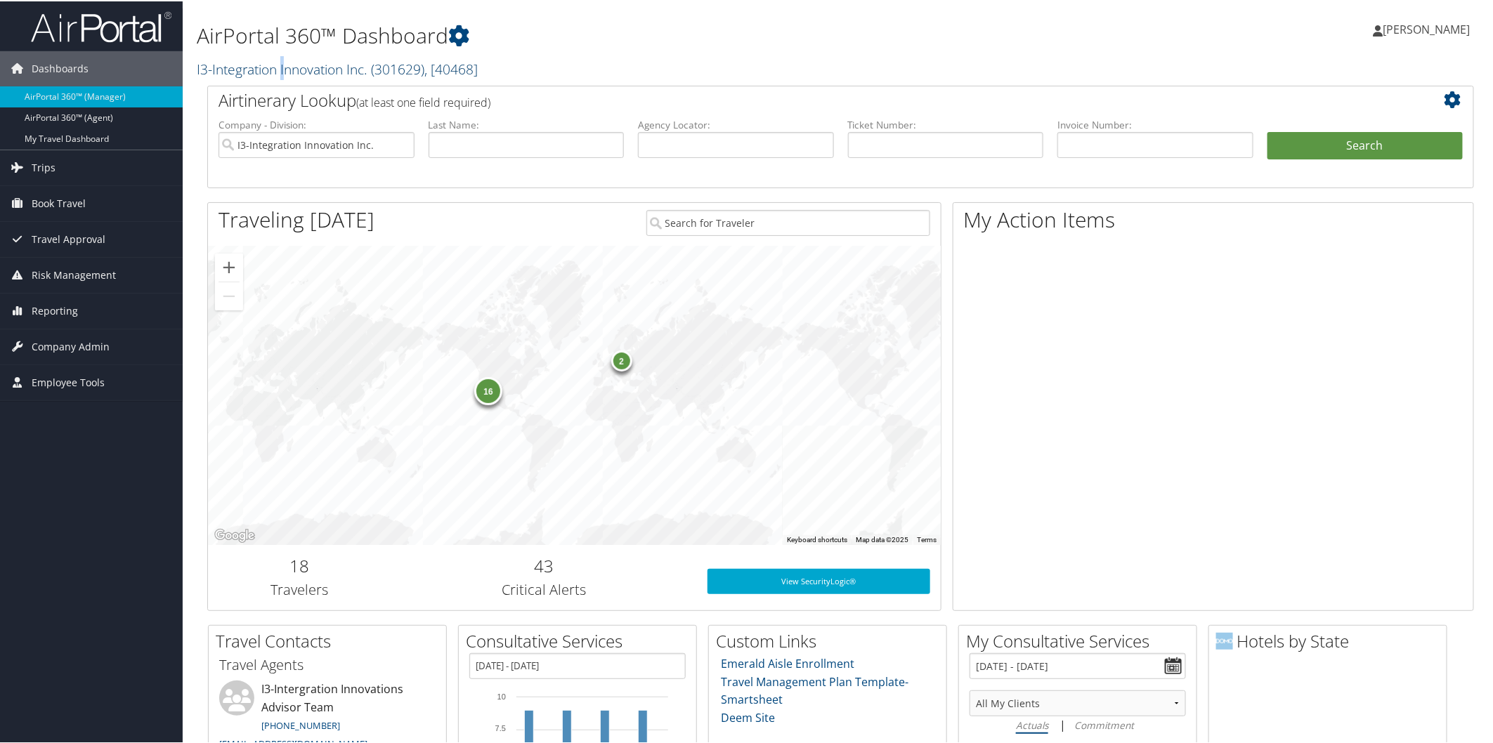
click at [284, 68] on link "I3-Integration Innovation Inc. ( 301629 ) , [ 40468 ]" at bounding box center [337, 67] width 281 height 19
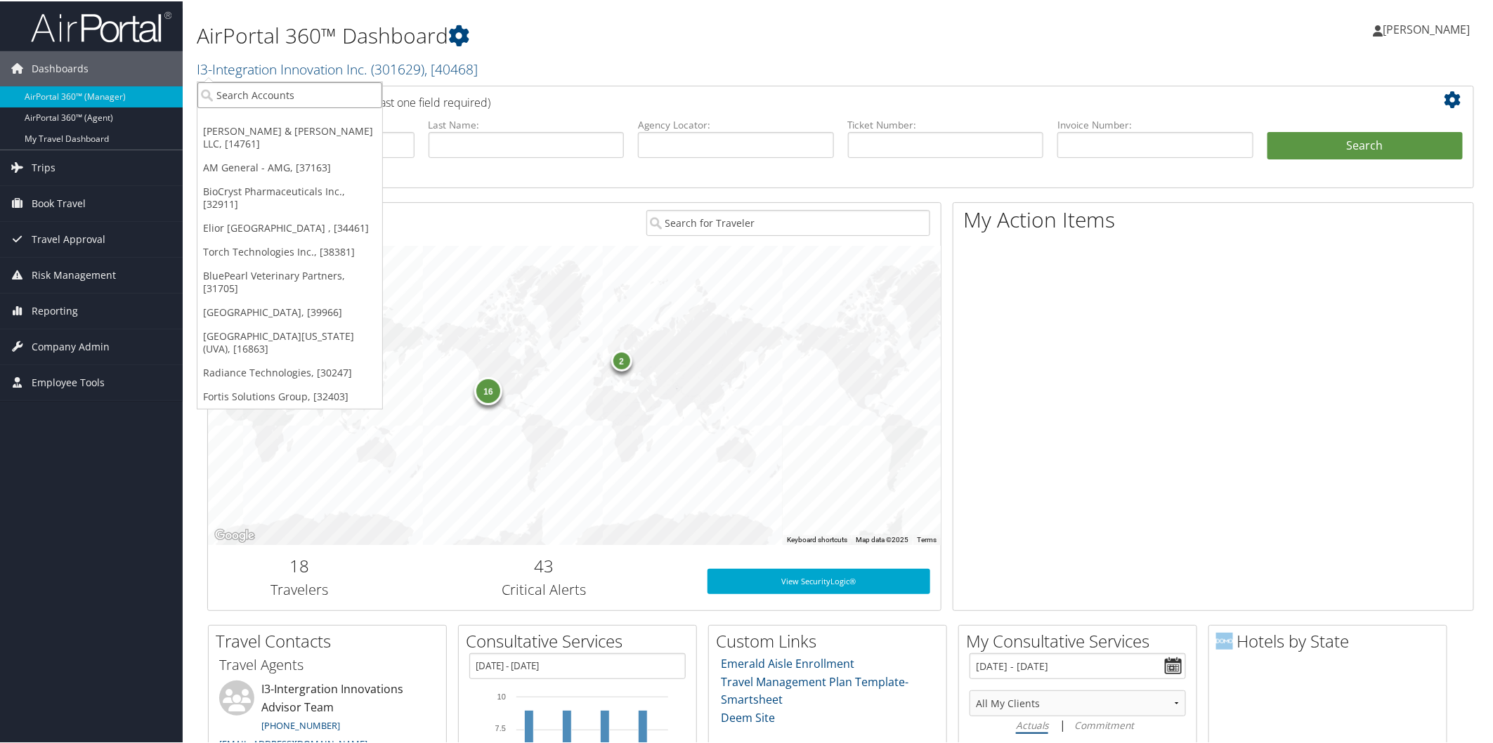
click at [306, 92] on input "search" at bounding box center [289, 94] width 185 height 26
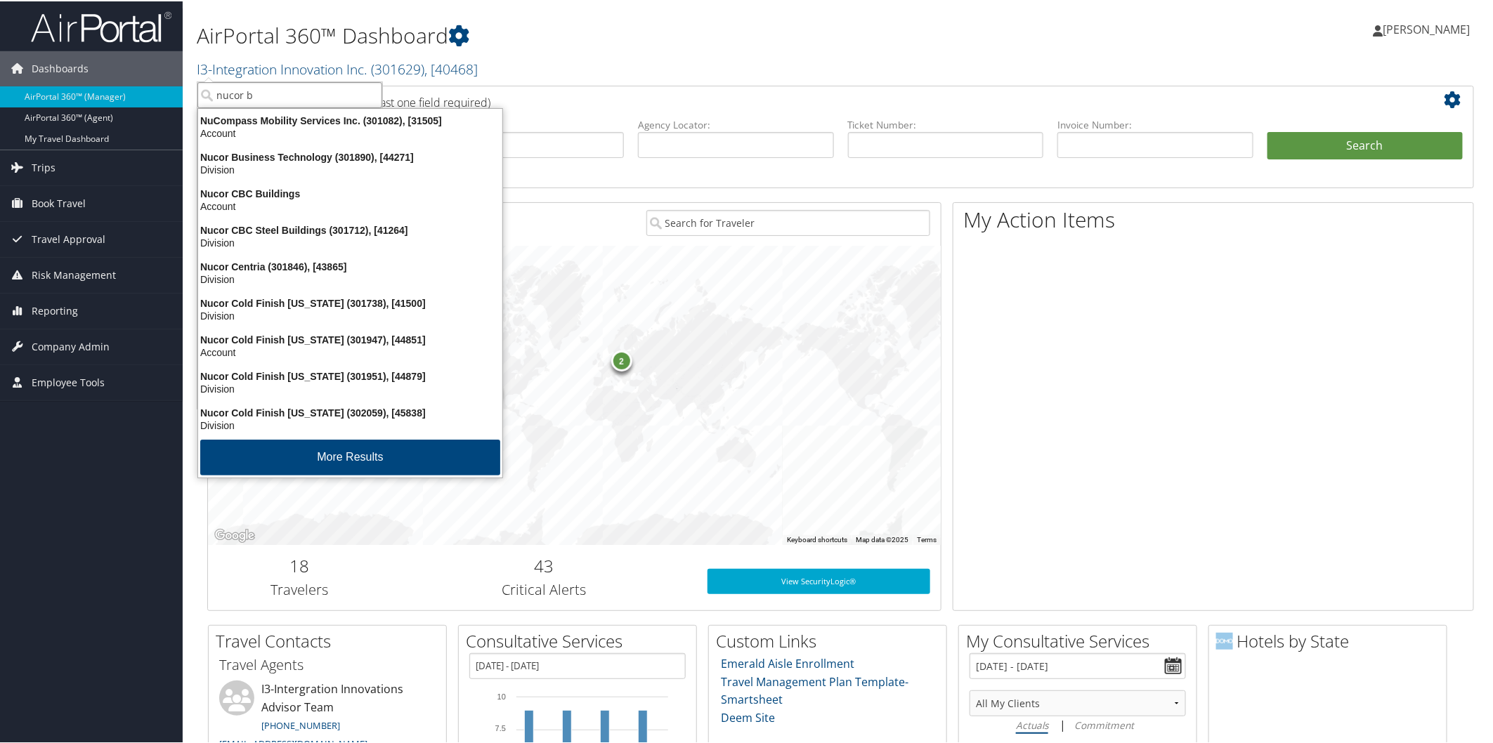
type input "nucor bu"
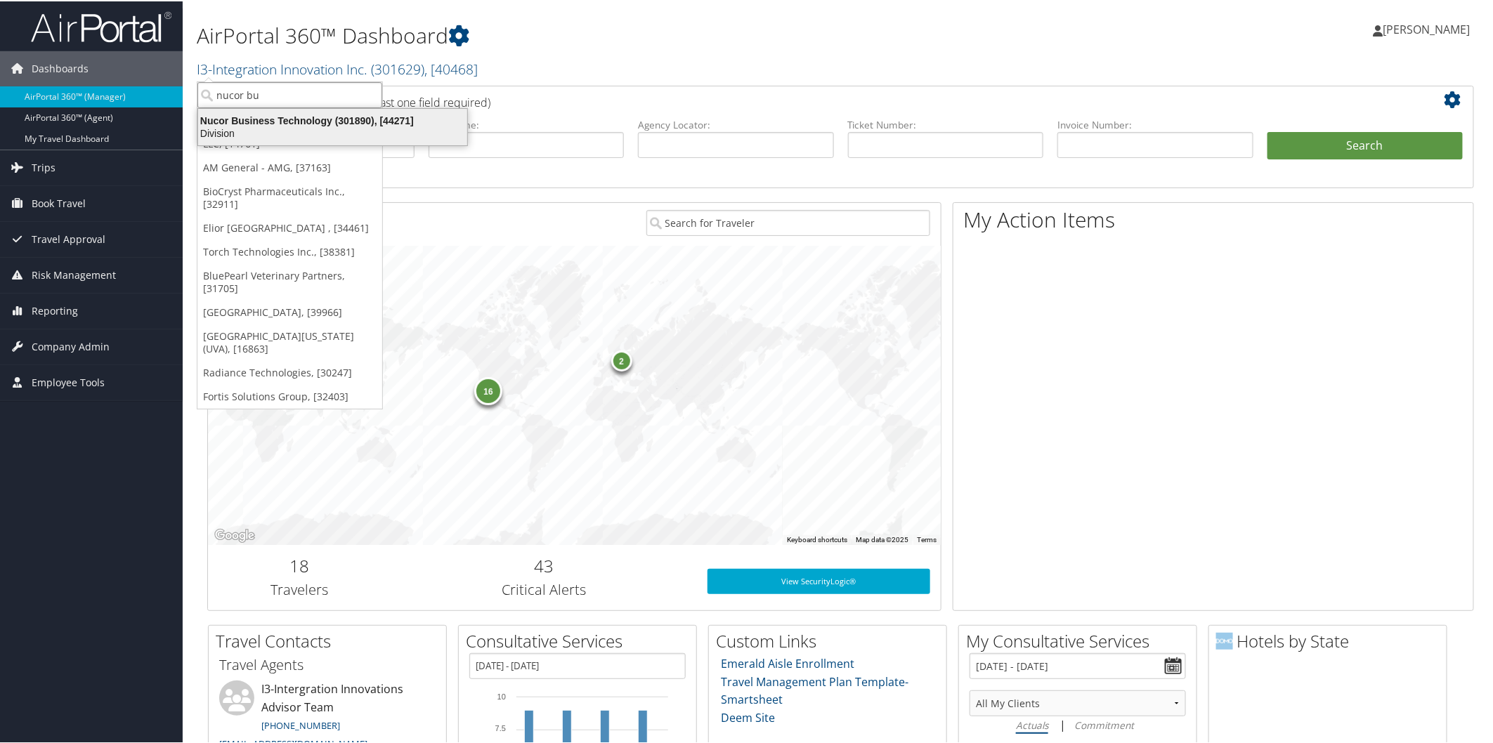
click at [316, 124] on div "Nucor Business Technology (301890), [44271]" at bounding box center [333, 119] width 286 height 13
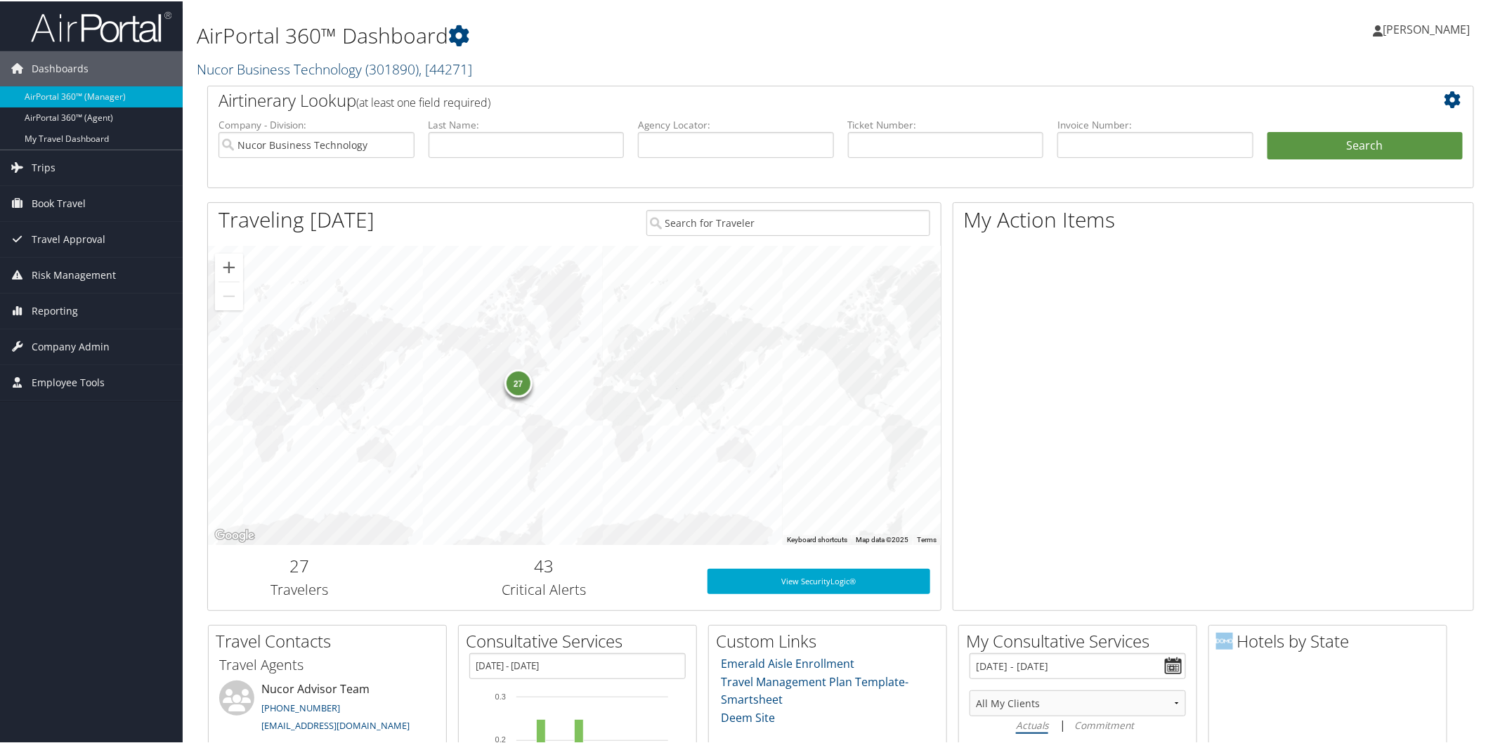
click at [284, 61] on link "Nucor Business Technology ( 301890 ) , [ 44271 ]" at bounding box center [334, 67] width 275 height 19
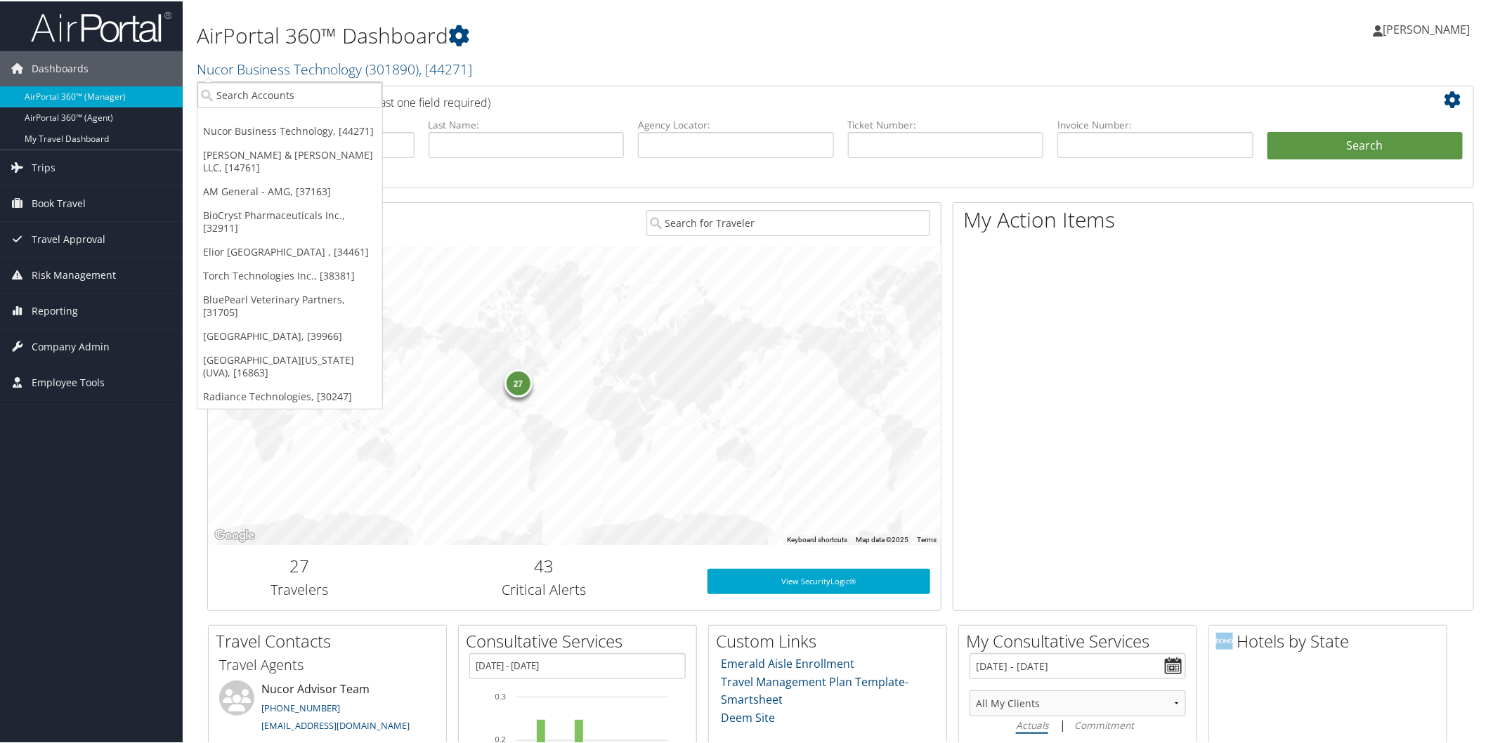
click at [506, 225] on div "Traveling [DATE]" at bounding box center [422, 220] width 428 height 37
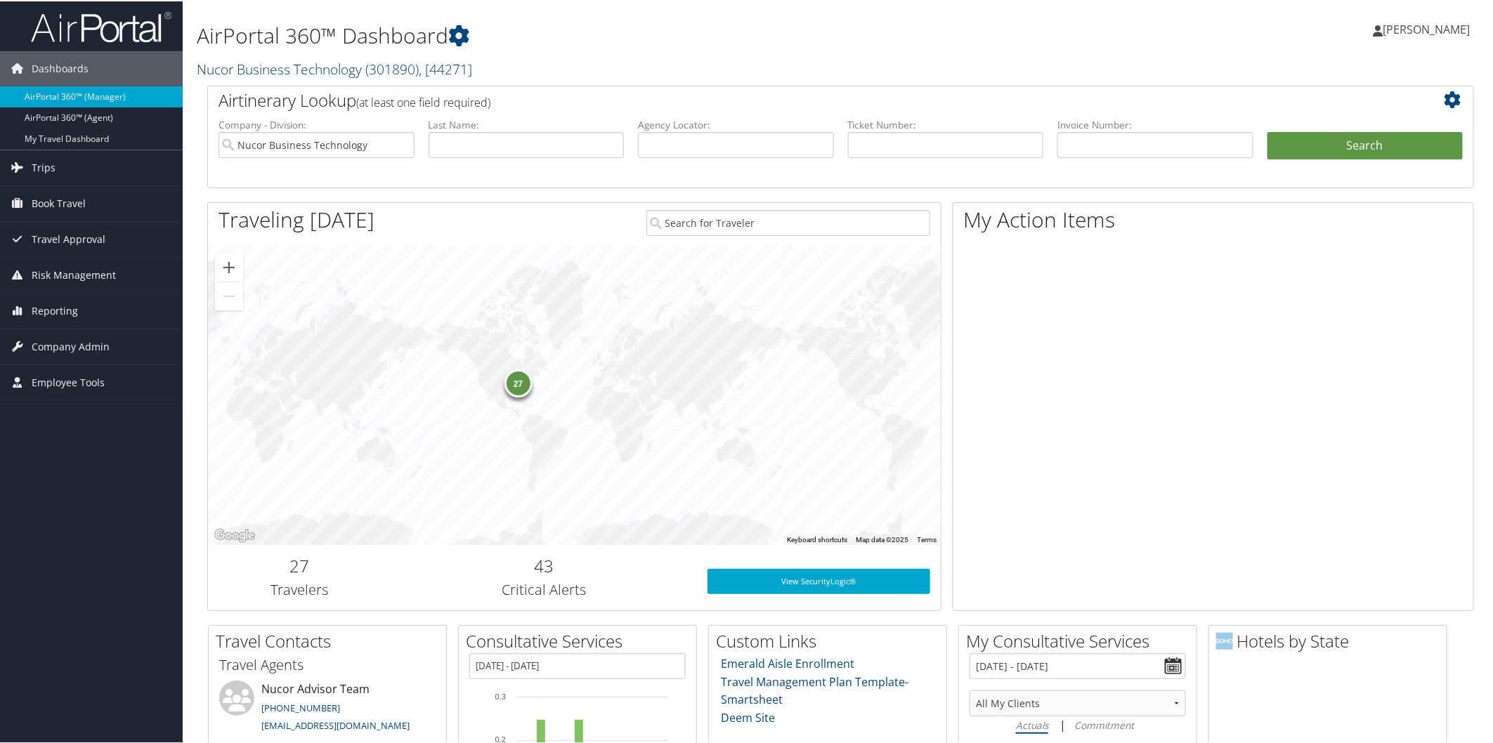
click at [284, 70] on link "Nucor Business Technology ( 301890 ) , [ 44271 ]" at bounding box center [334, 67] width 275 height 19
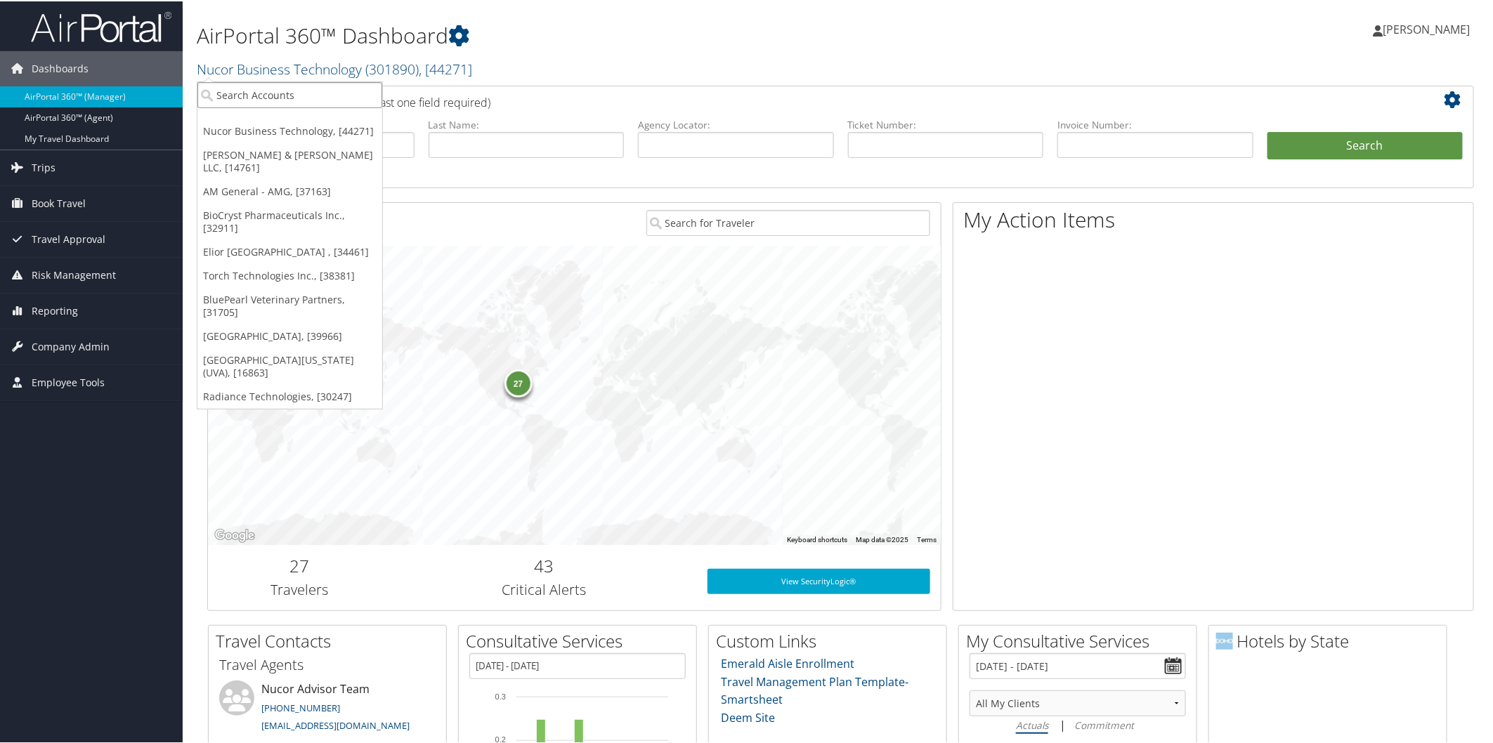
click at [296, 90] on input "search" at bounding box center [289, 94] width 185 height 26
type input "indyne"
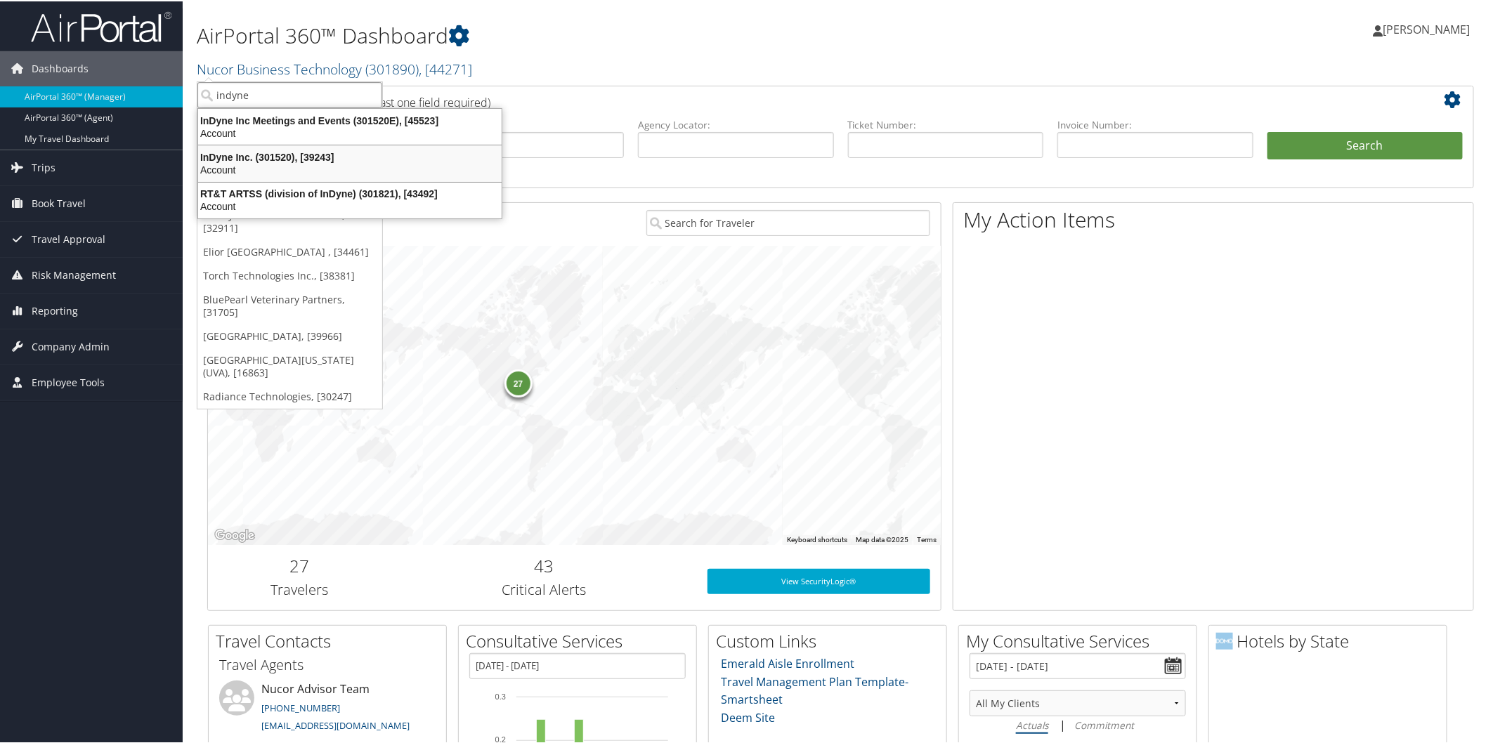
click at [232, 157] on div "InDyne Inc. (301520), [39243]" at bounding box center [350, 156] width 320 height 13
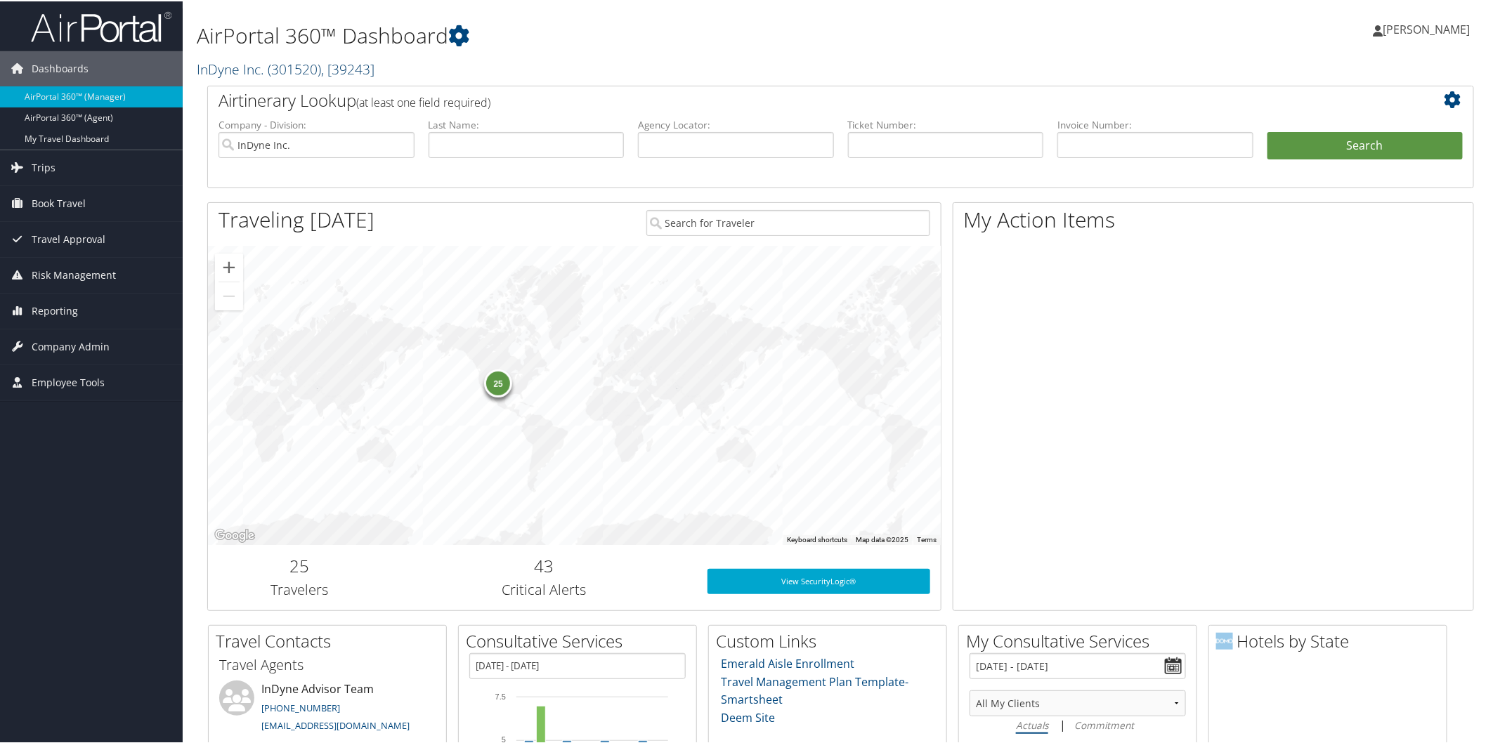
click at [230, 67] on link "InDyne Inc. ( 301520 ) , [ 39243 ]" at bounding box center [286, 67] width 178 height 19
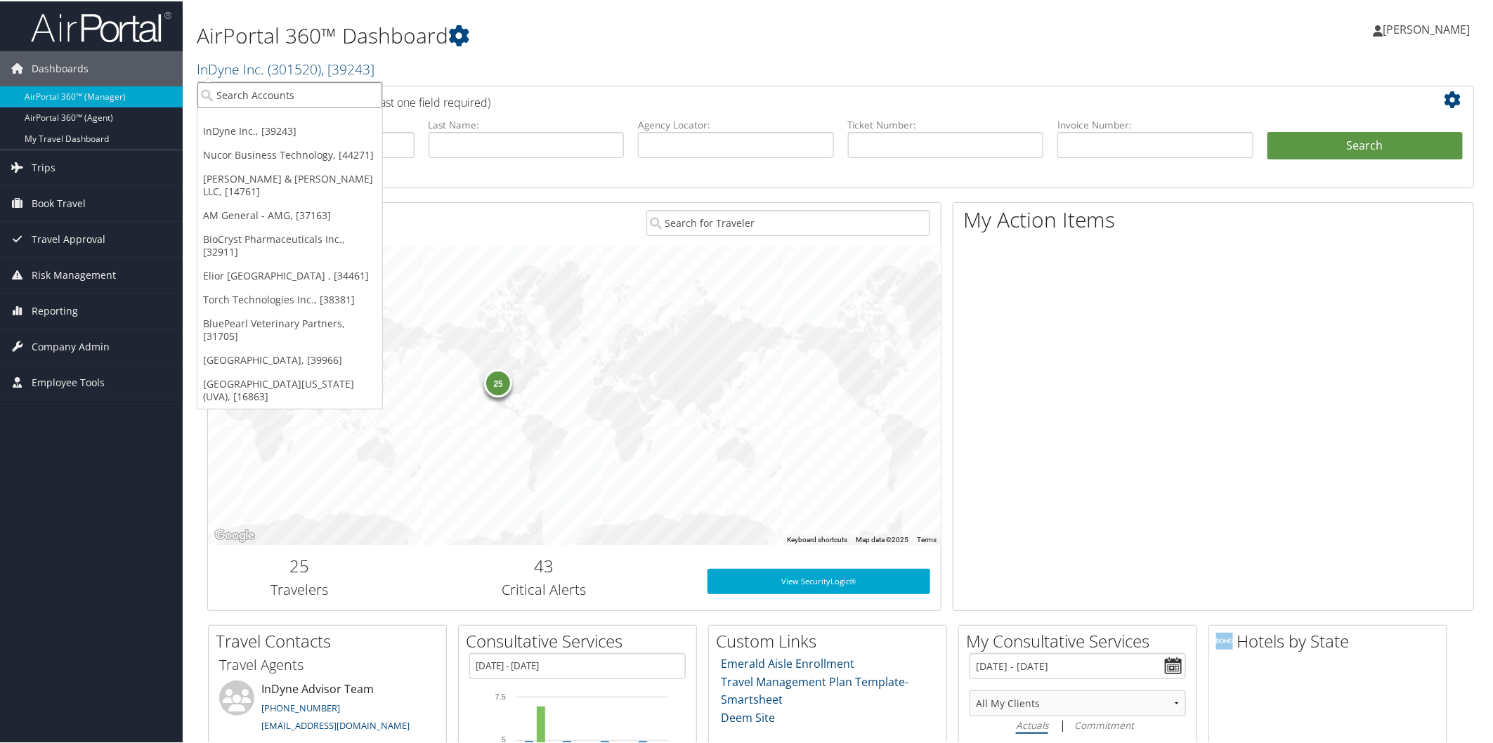
click at [268, 89] on input "search" at bounding box center [289, 94] width 185 height 26
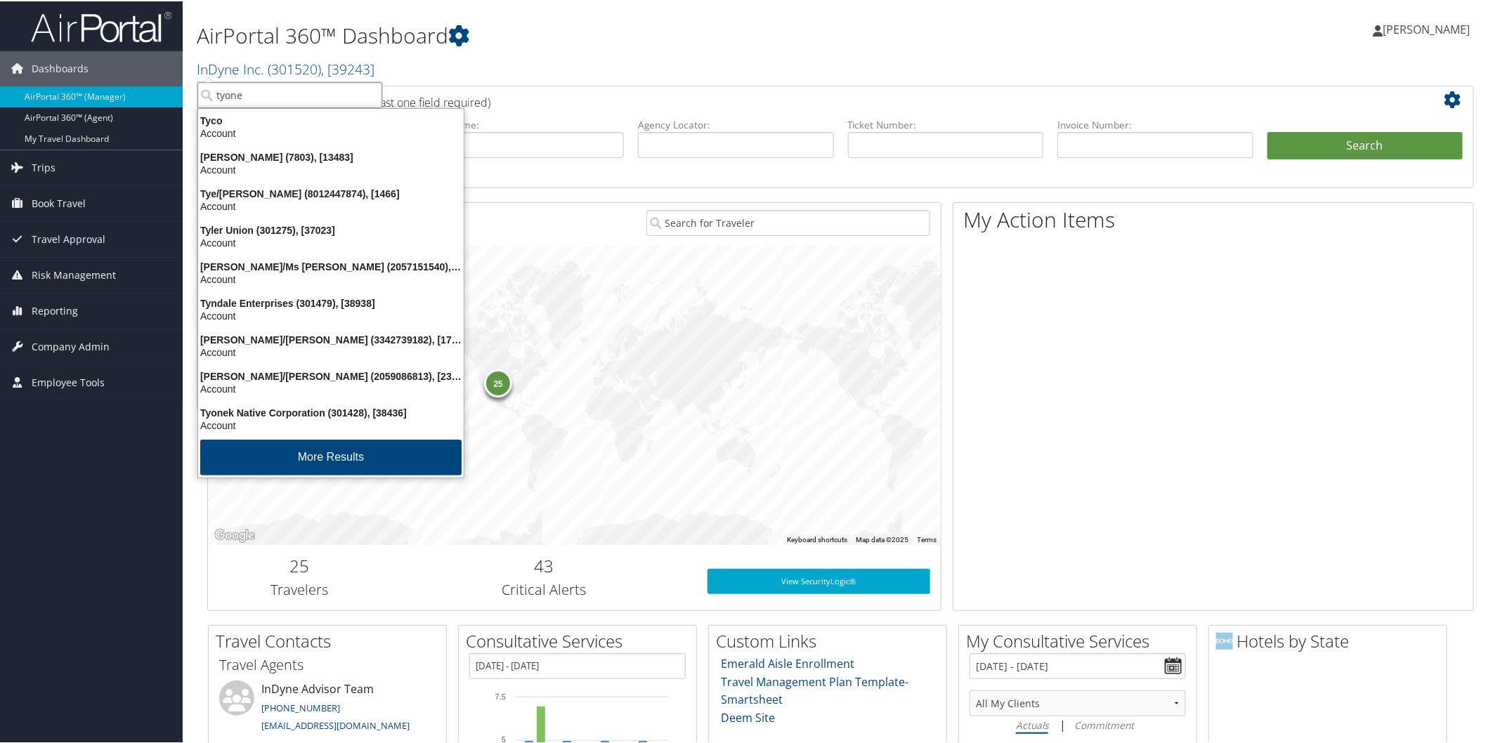
type input "tyonek"
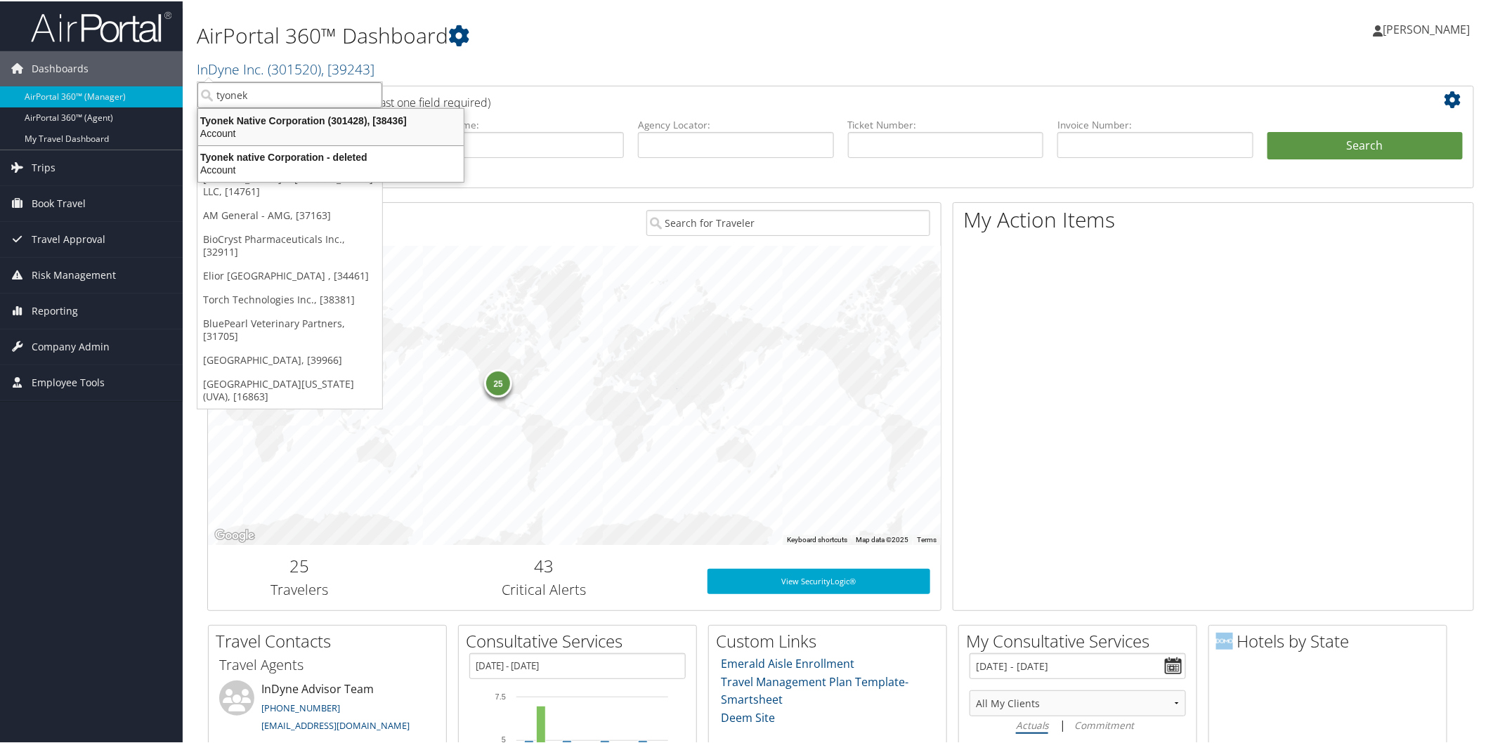
click at [289, 116] on div "Tyonek Native Corporation (301428), [38436]" at bounding box center [331, 119] width 282 height 13
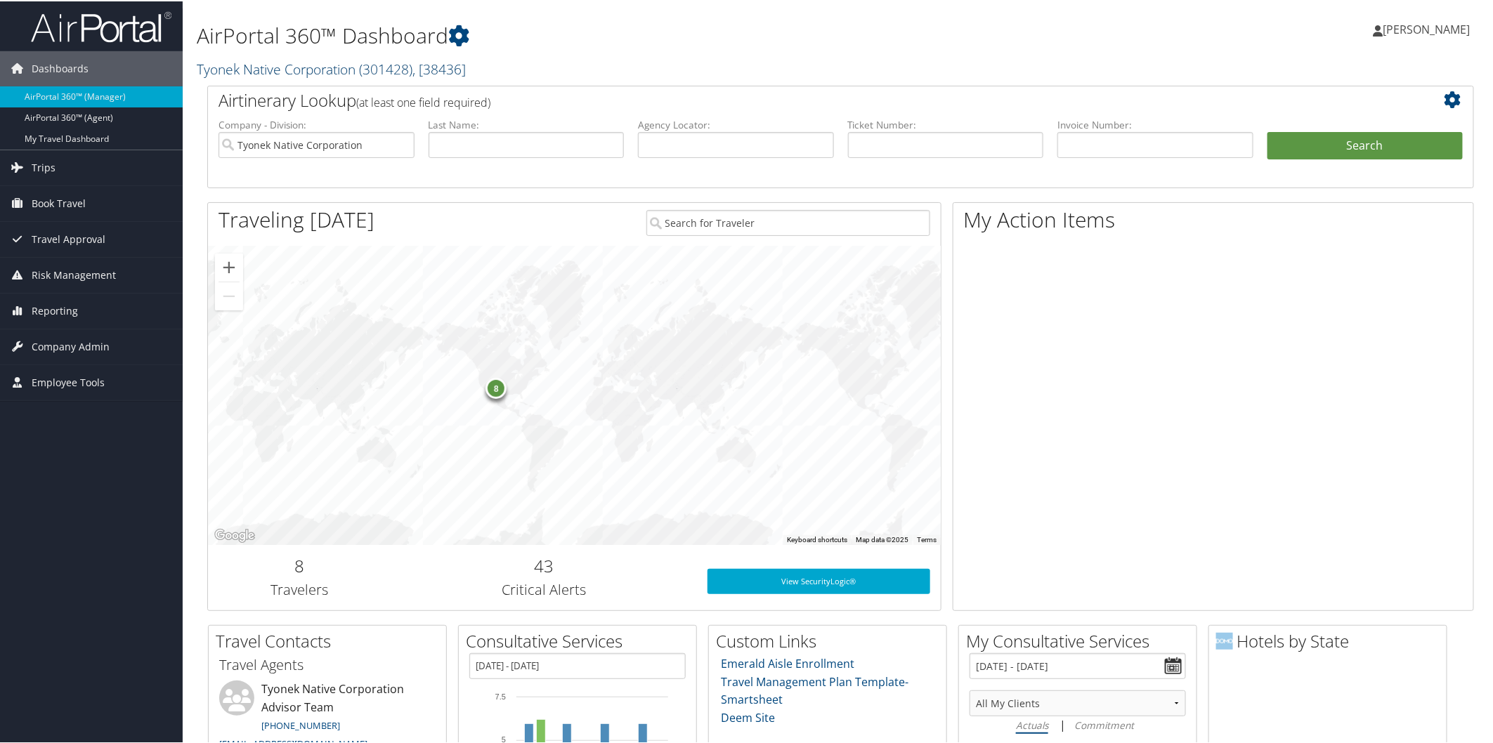
click at [268, 70] on link "Tyonek Native Corporation ( 301428 ) , [ 38436 ]" at bounding box center [331, 67] width 269 height 19
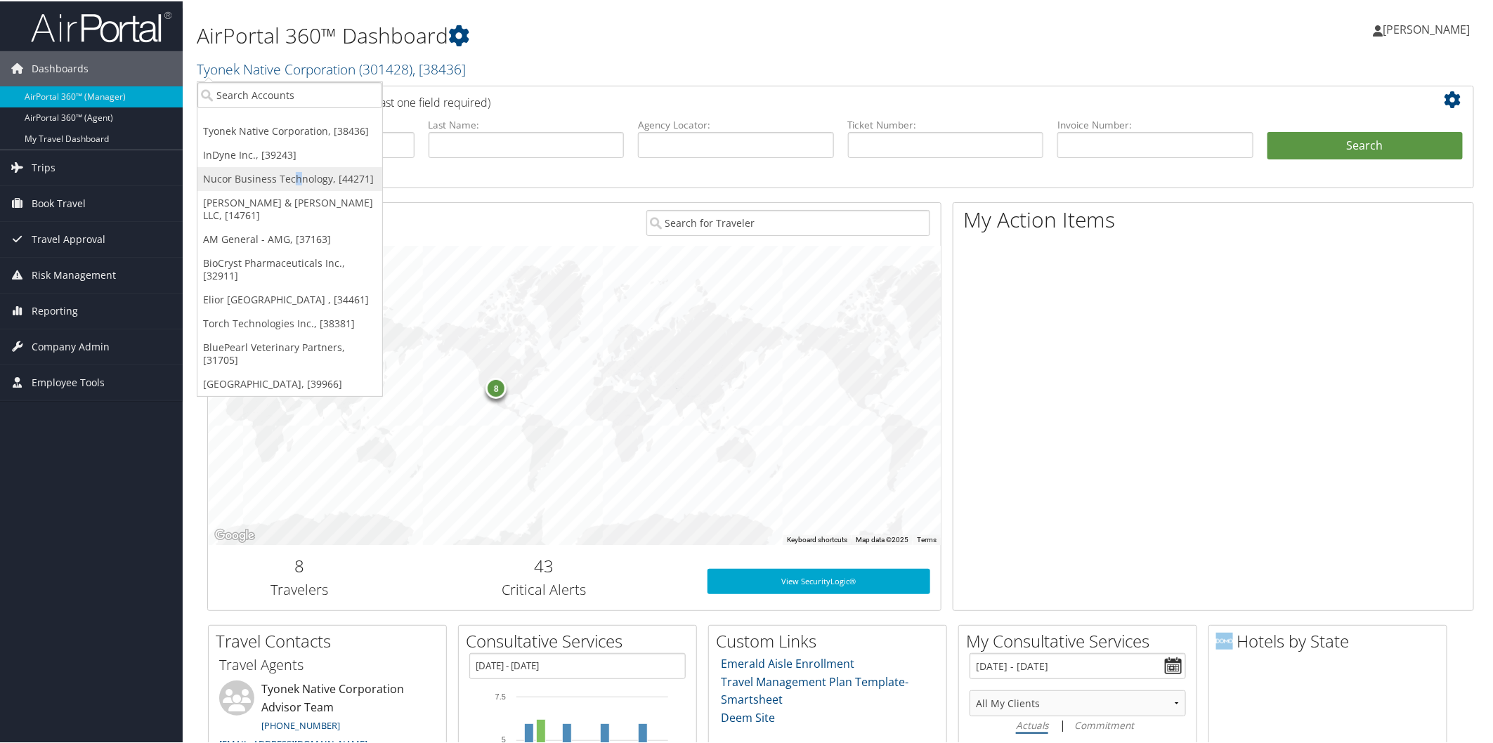
click at [296, 174] on link "Nucor Business Technology, [44271]" at bounding box center [289, 178] width 185 height 24
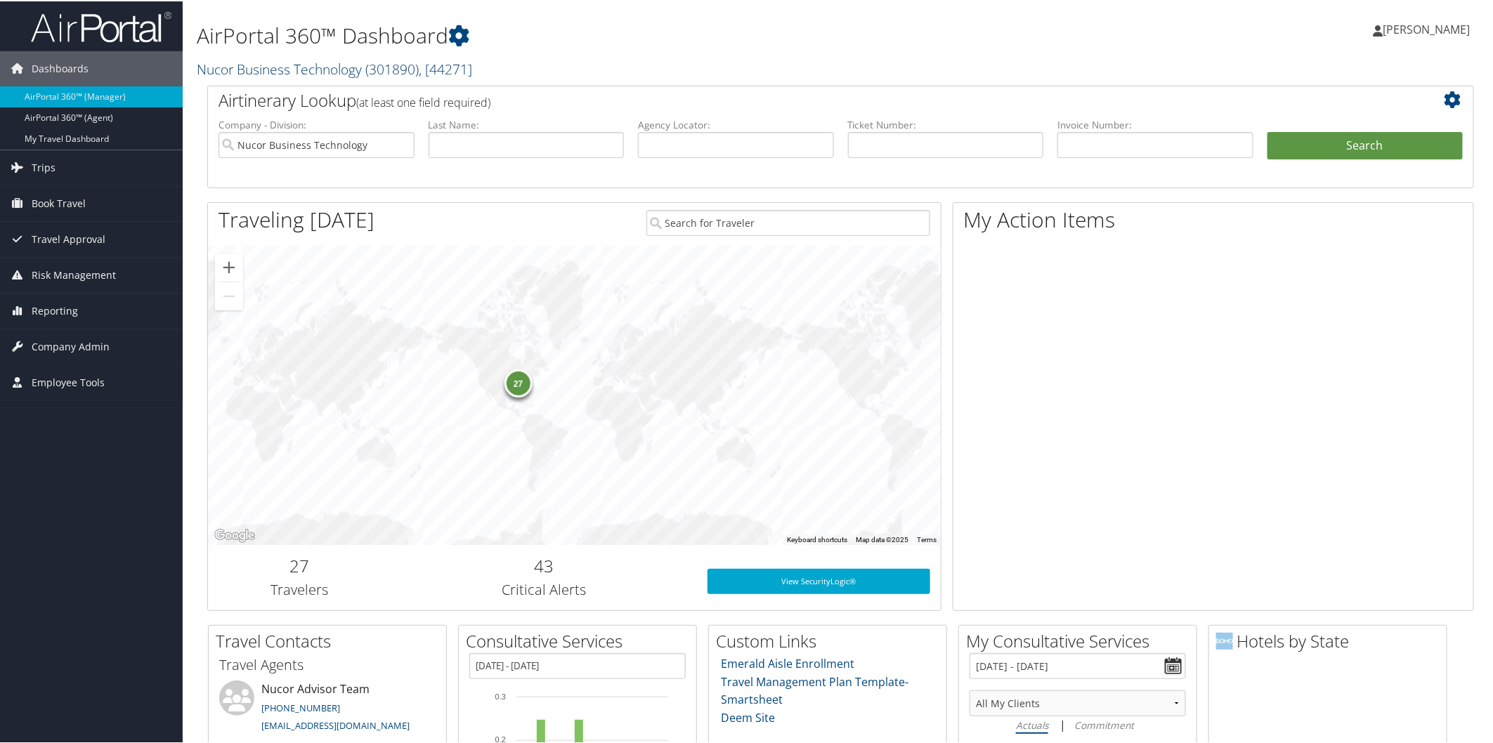
click at [302, 62] on link "Nucor Business Technology ( 301890 ) , [ 44271 ]" at bounding box center [334, 67] width 275 height 19
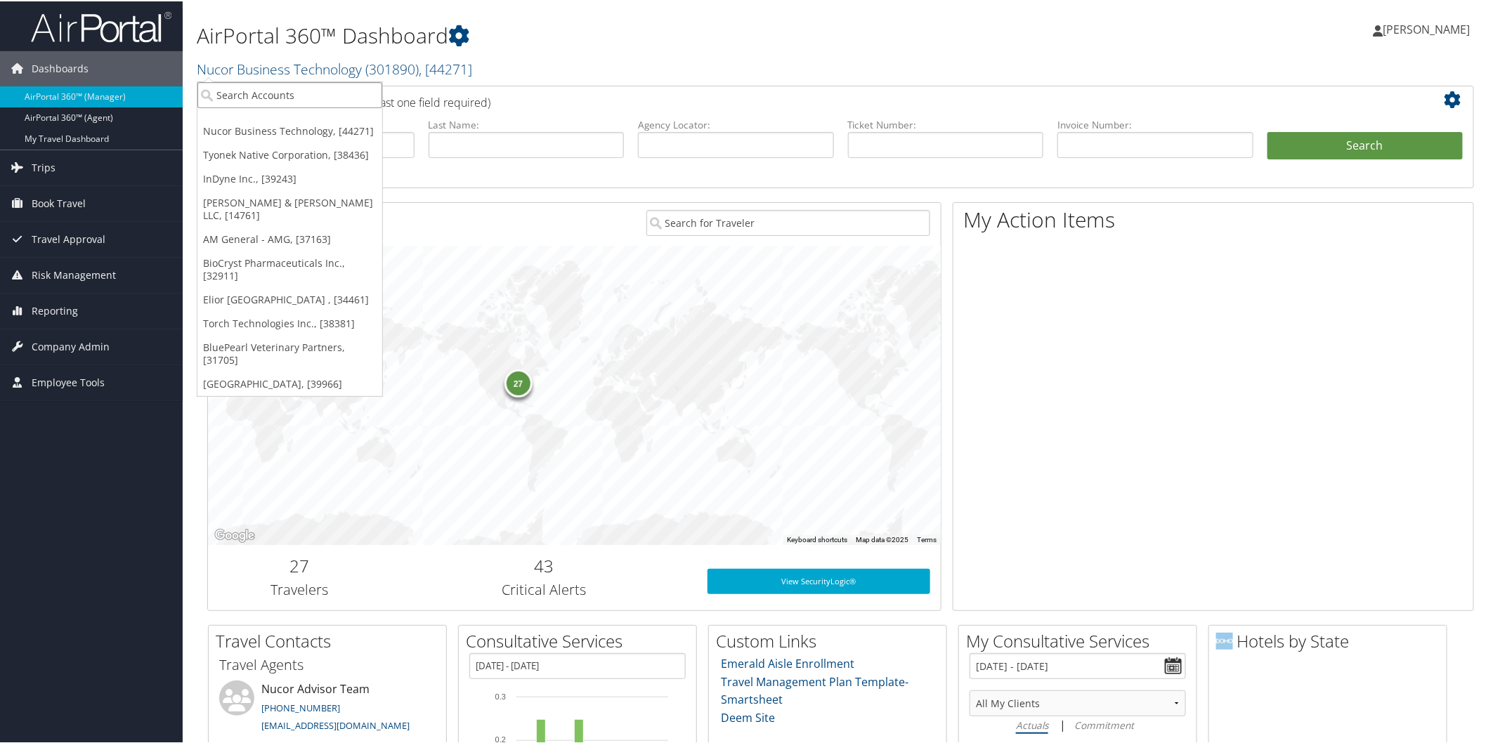
click at [324, 86] on input "search" at bounding box center [289, 94] width 185 height 26
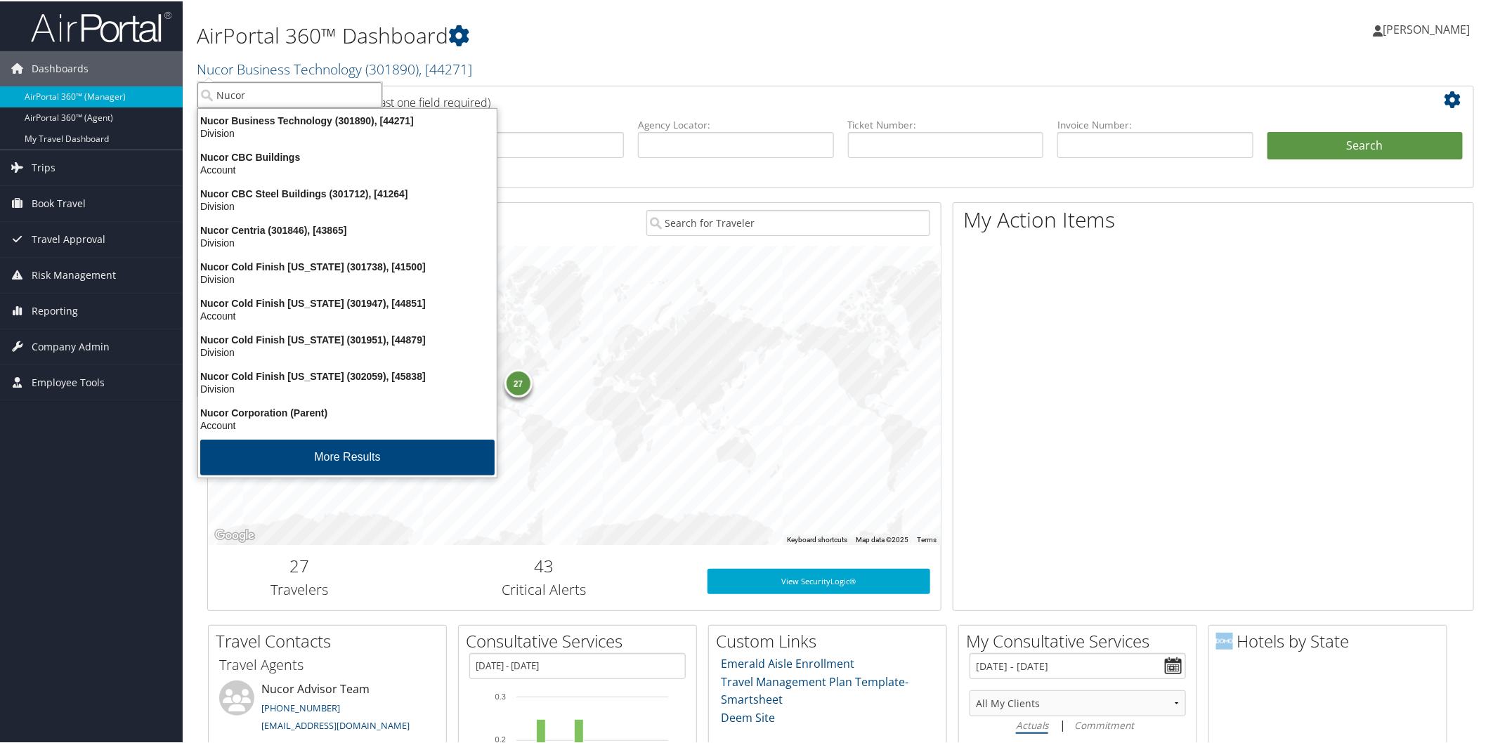
type input "Nucor t"
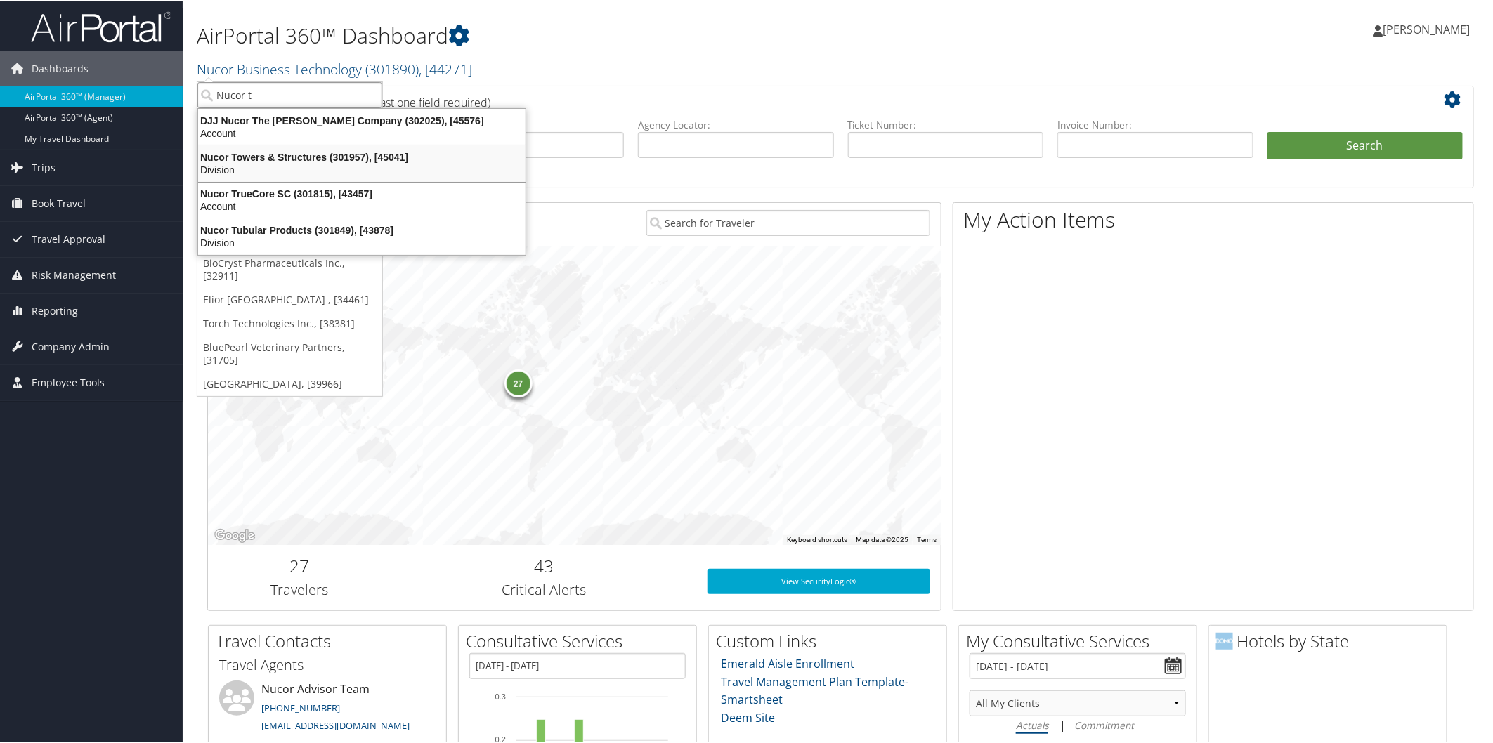
click at [304, 150] on div "Nucor Towers & Structures (301957), [45041]" at bounding box center [362, 156] width 344 height 13
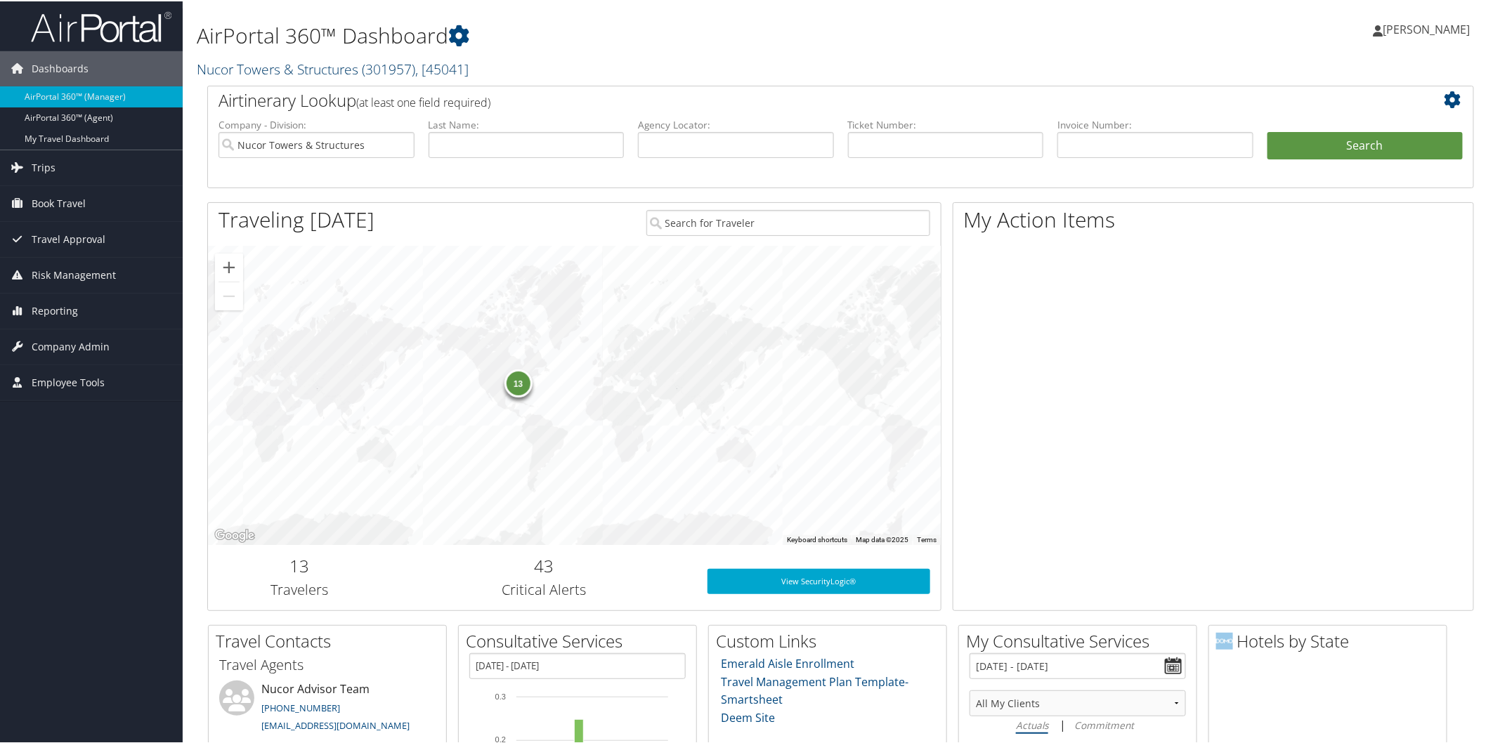
click at [316, 65] on link "Nucor Towers & Structures ( 301957 ) , [ 45041 ]" at bounding box center [333, 67] width 272 height 19
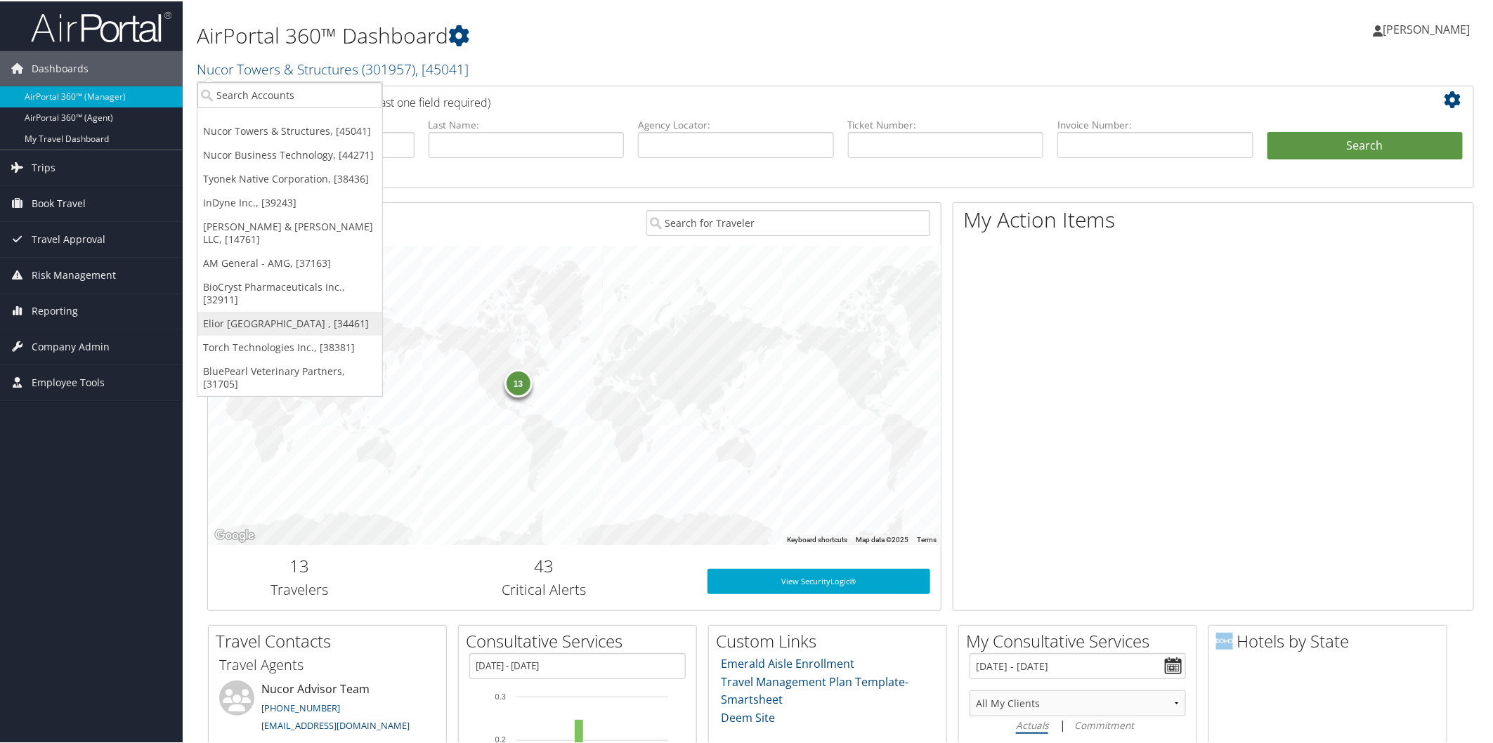
click at [247, 310] on link "Elior [GEOGRAPHIC_DATA] , [34461]" at bounding box center [289, 322] width 185 height 24
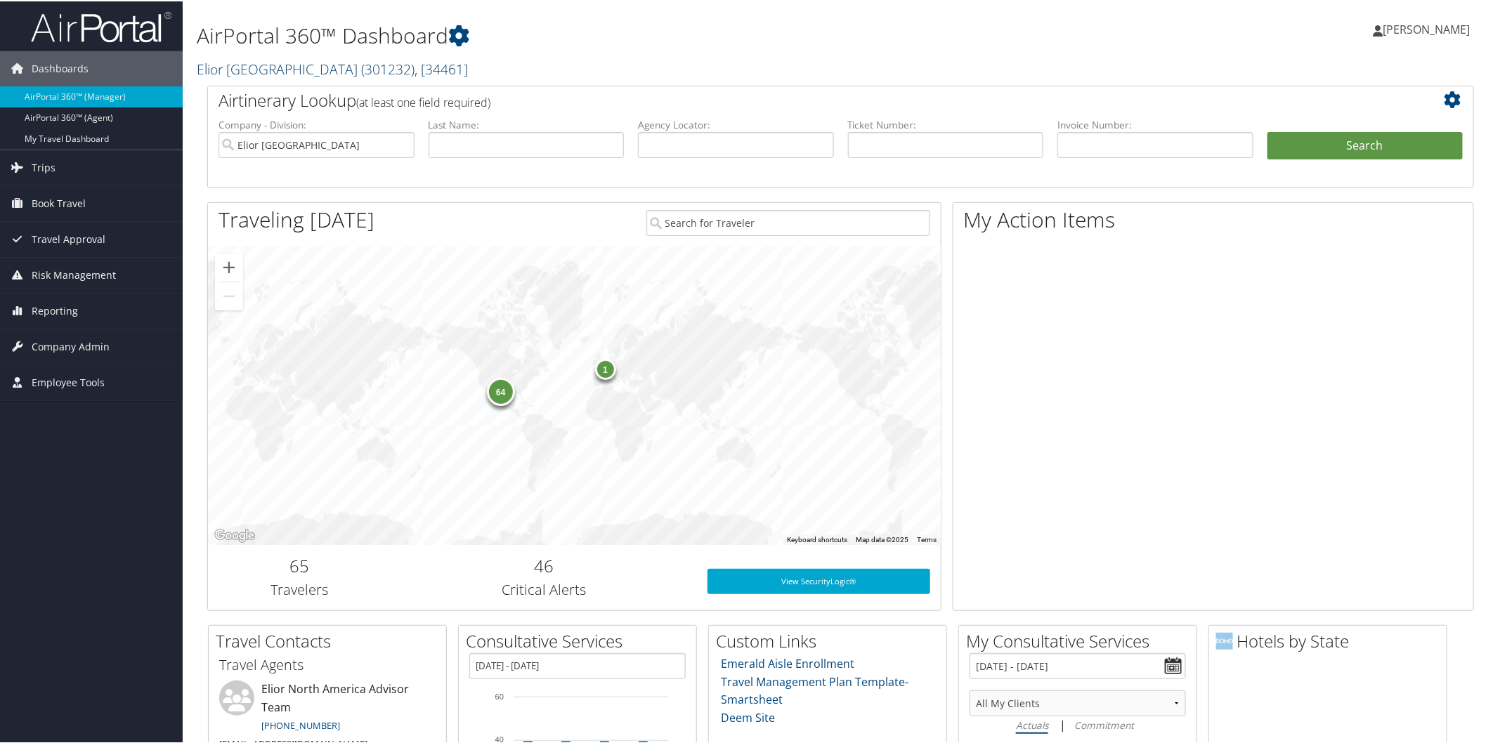
click at [255, 66] on link "[GEOGRAPHIC_DATA] ( 301232 ) , [ 34461 ]" at bounding box center [332, 67] width 271 height 19
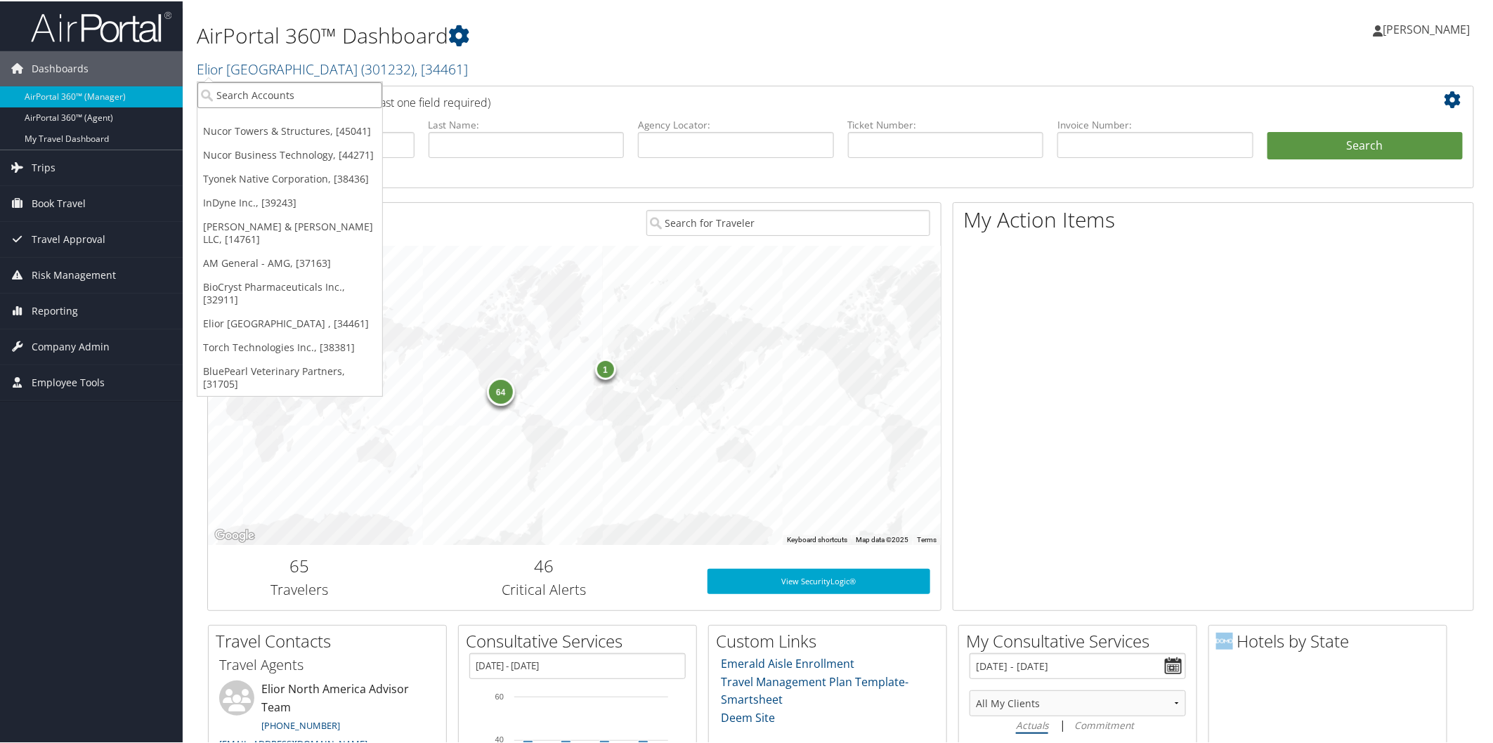
click at [274, 93] on input "search" at bounding box center [289, 94] width 185 height 26
type input "cornerstone"
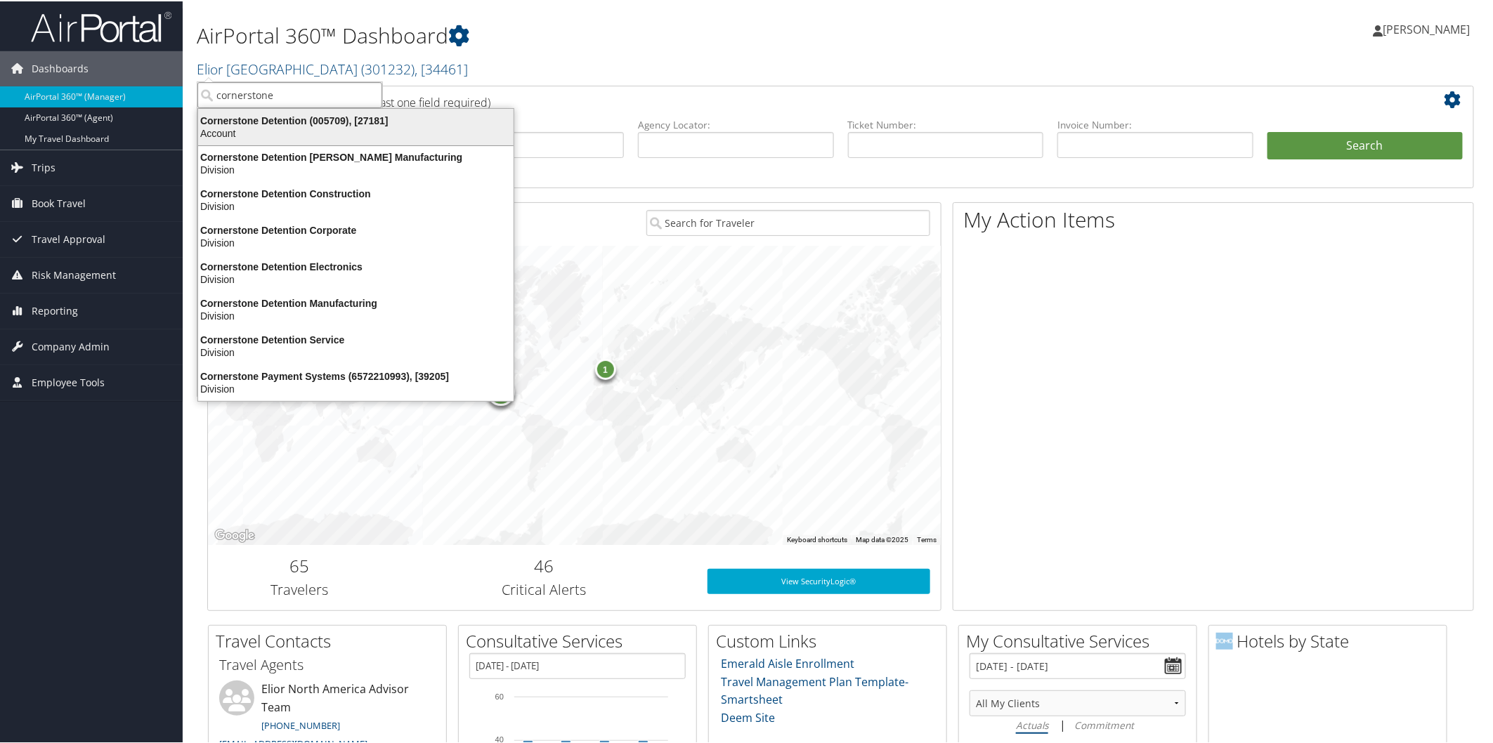
click at [284, 120] on div "Cornerstone Detention (005709), [27181]" at bounding box center [356, 119] width 332 height 13
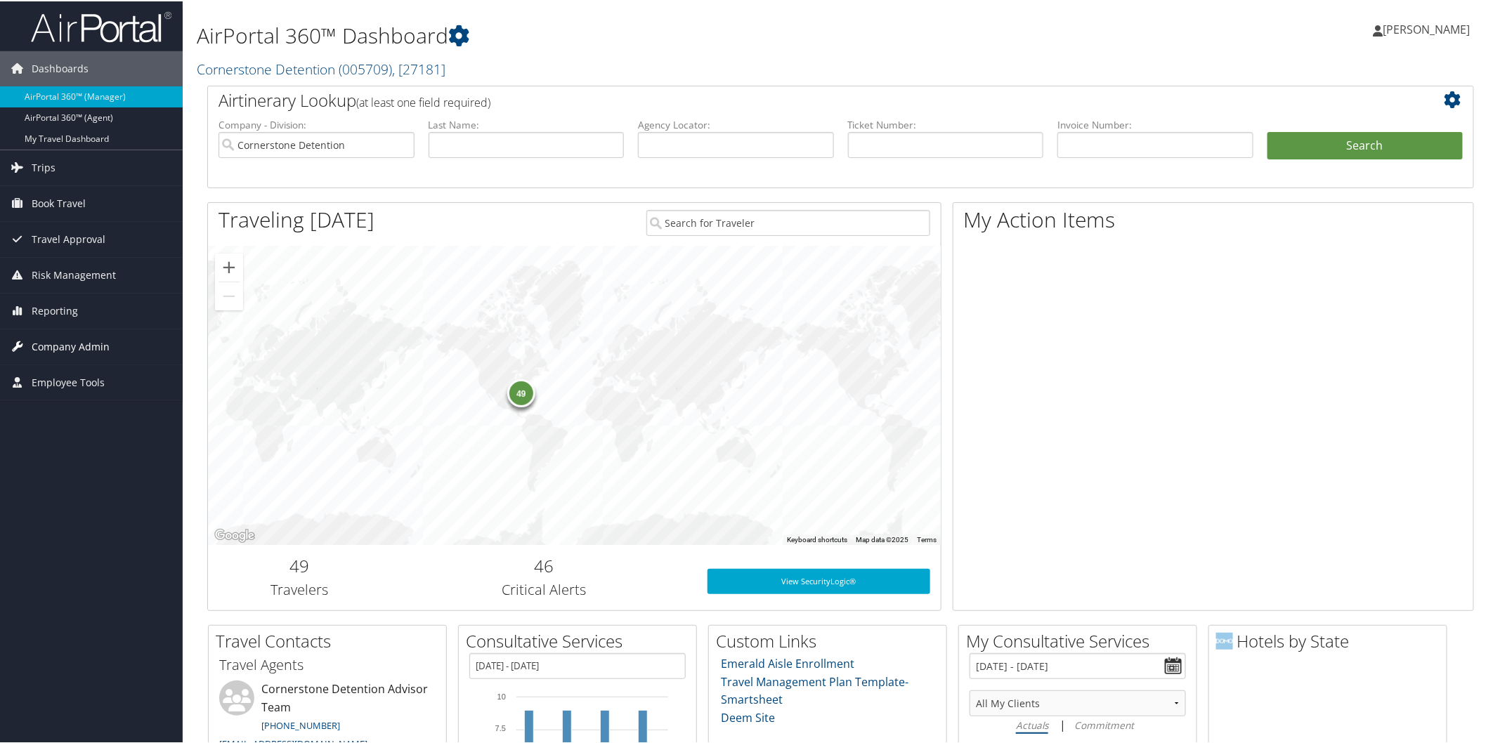
click at [67, 342] on span "Company Admin" at bounding box center [71, 345] width 78 height 35
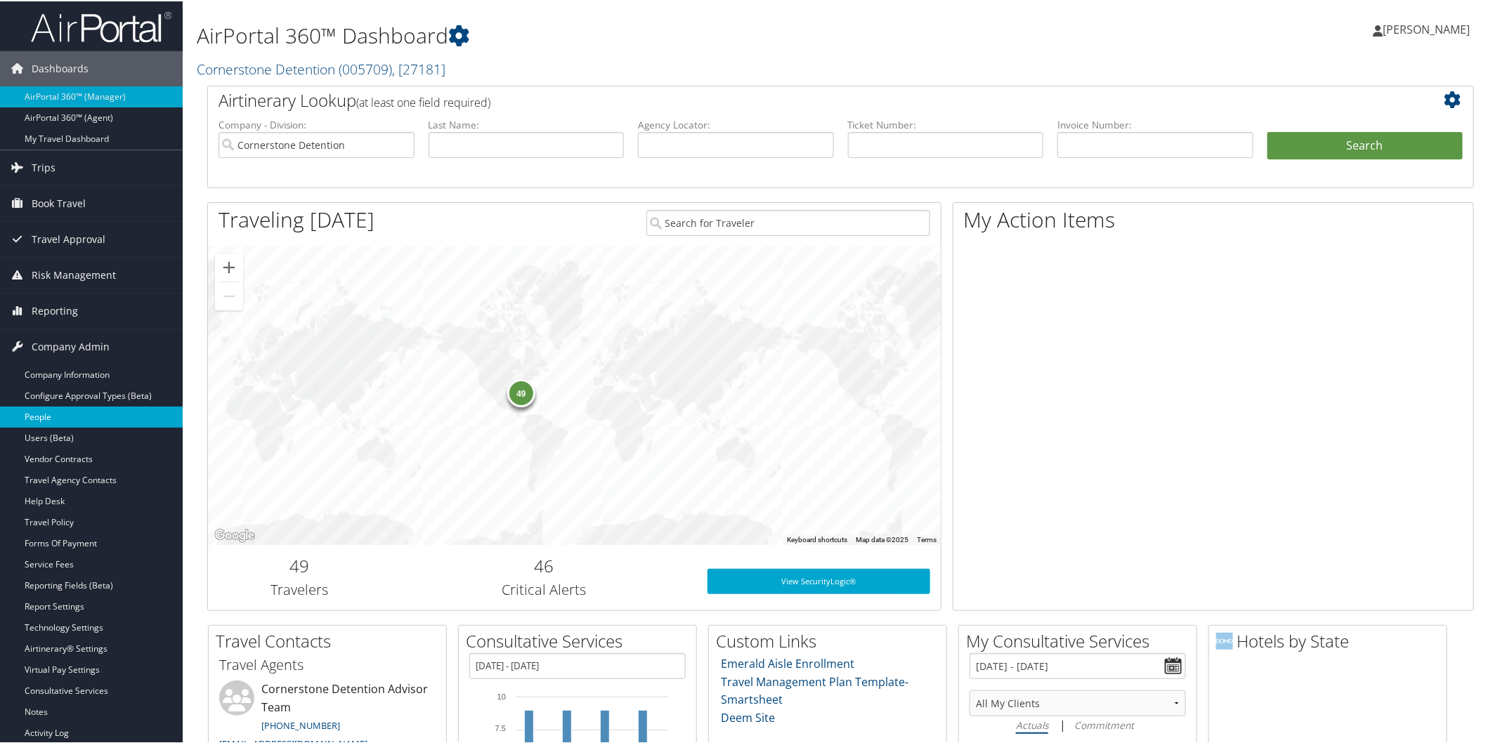
click at [53, 414] on link "People" at bounding box center [91, 415] width 183 height 21
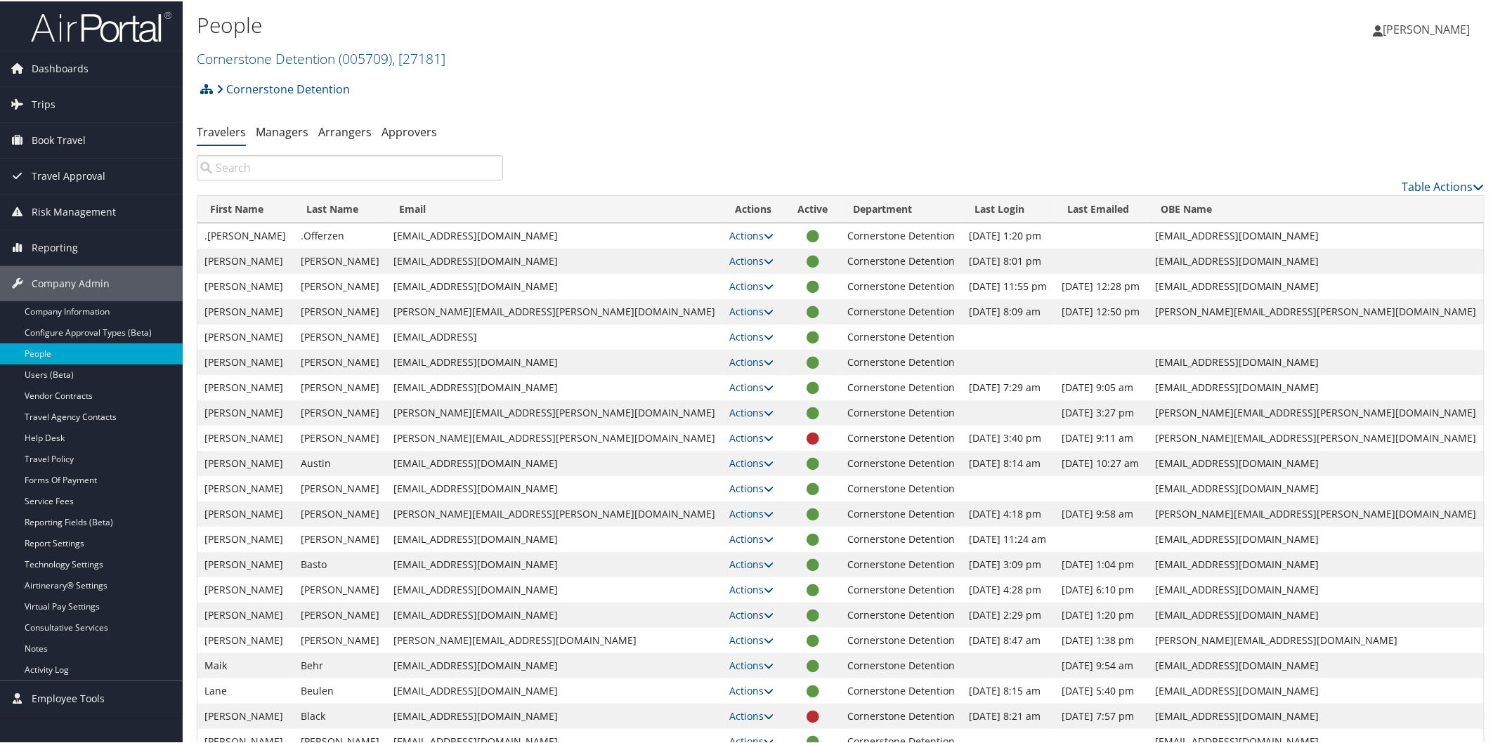
click at [483, 174] on input "search" at bounding box center [350, 166] width 306 height 25
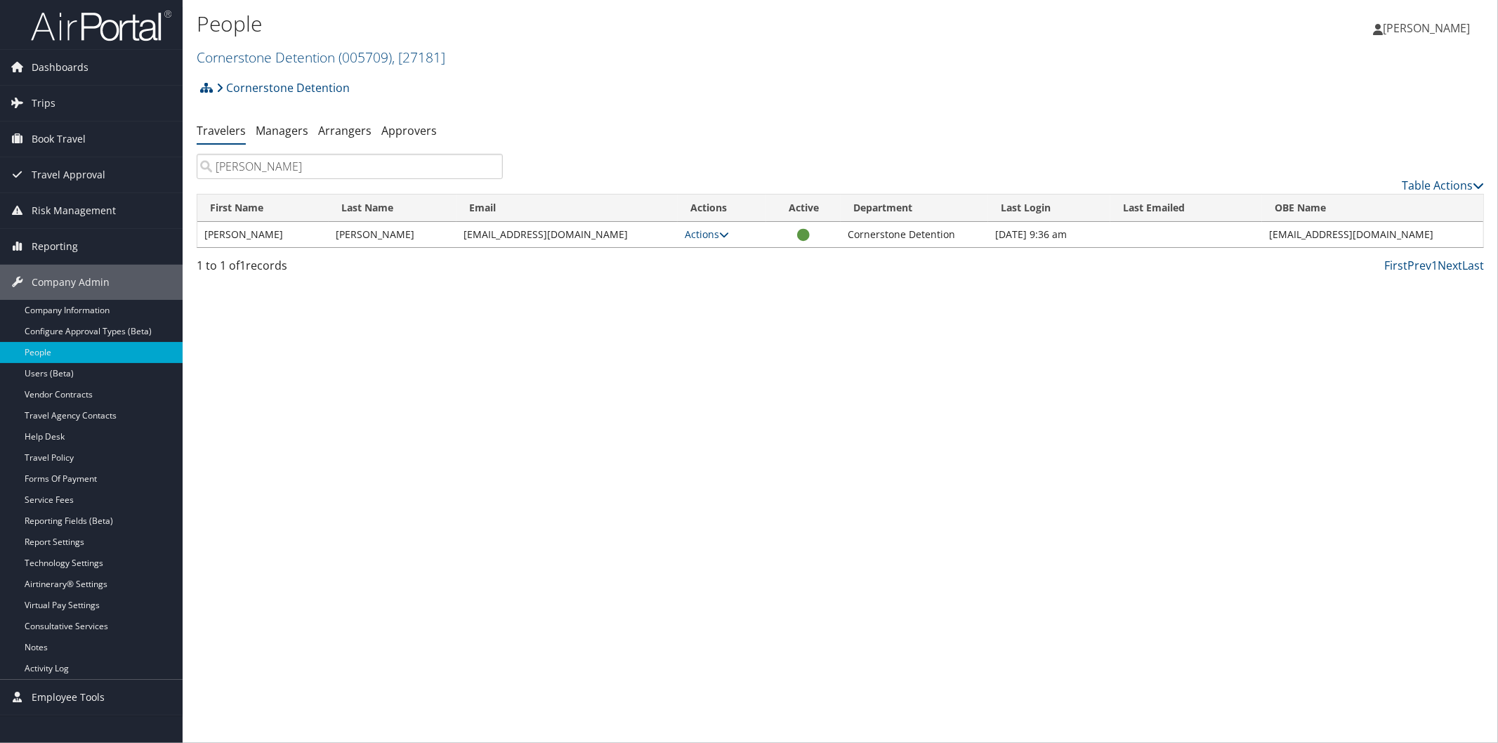
type input "[PERSON_NAME]"
drag, startPoint x: 591, startPoint y: 236, endPoint x: 457, endPoint y: 232, distance: 134.2
click at [457, 232] on td "[EMAIL_ADDRESS][DOMAIN_NAME]" at bounding box center [567, 234] width 221 height 25
copy td "[EMAIL_ADDRESS][DOMAIN_NAME]"
click at [23, 369] on link "Users (Beta)" at bounding box center [91, 373] width 183 height 21
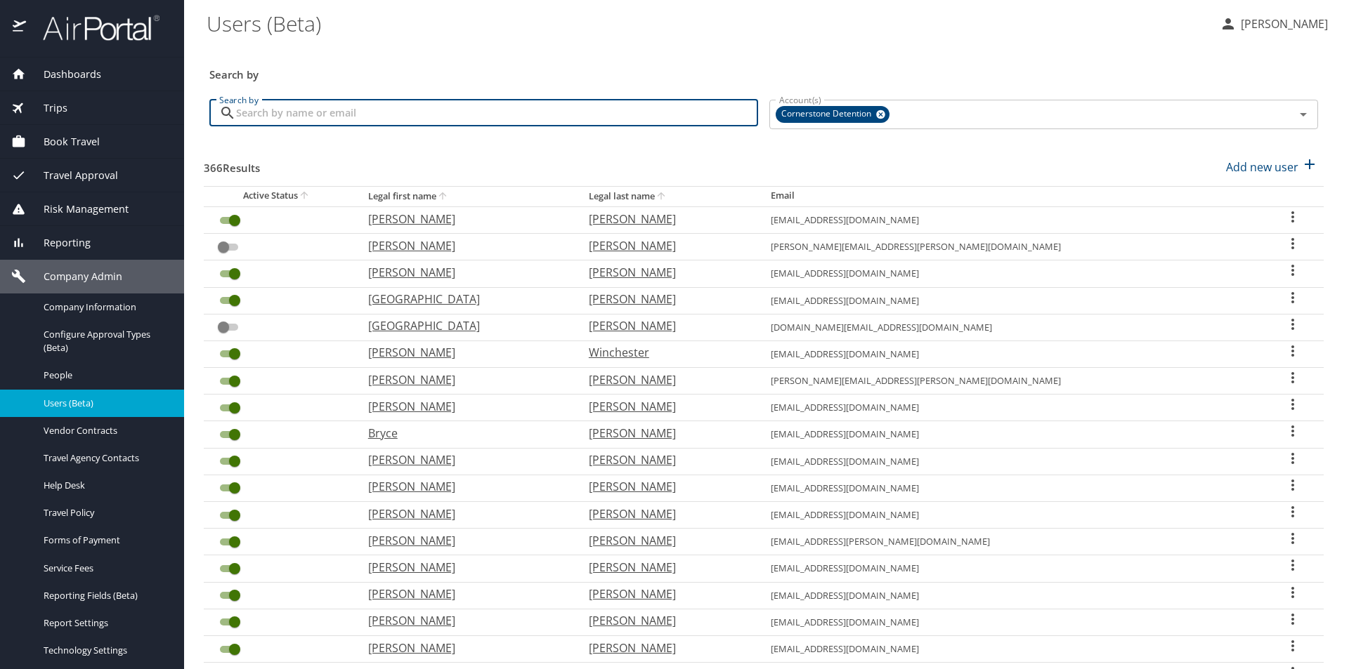
click at [387, 120] on input "Search by" at bounding box center [497, 113] width 522 height 27
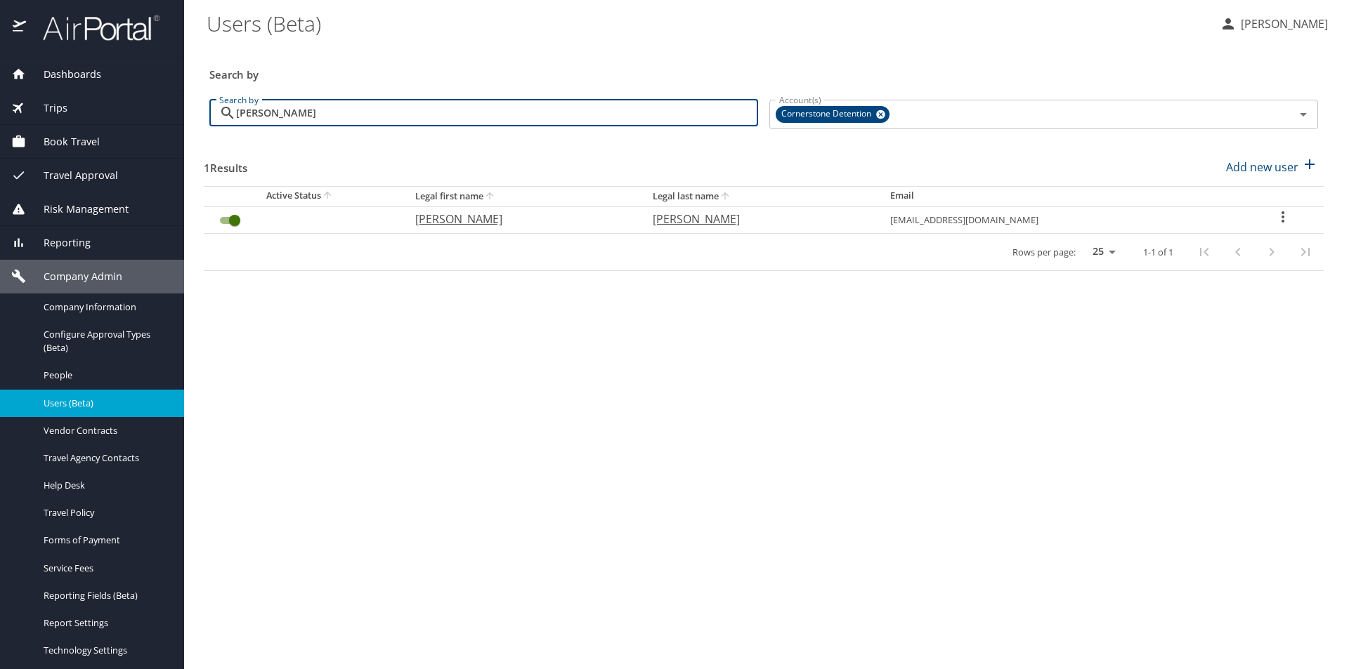
type input "[PERSON_NAME]"
